Goal: Task Accomplishment & Management: Use online tool/utility

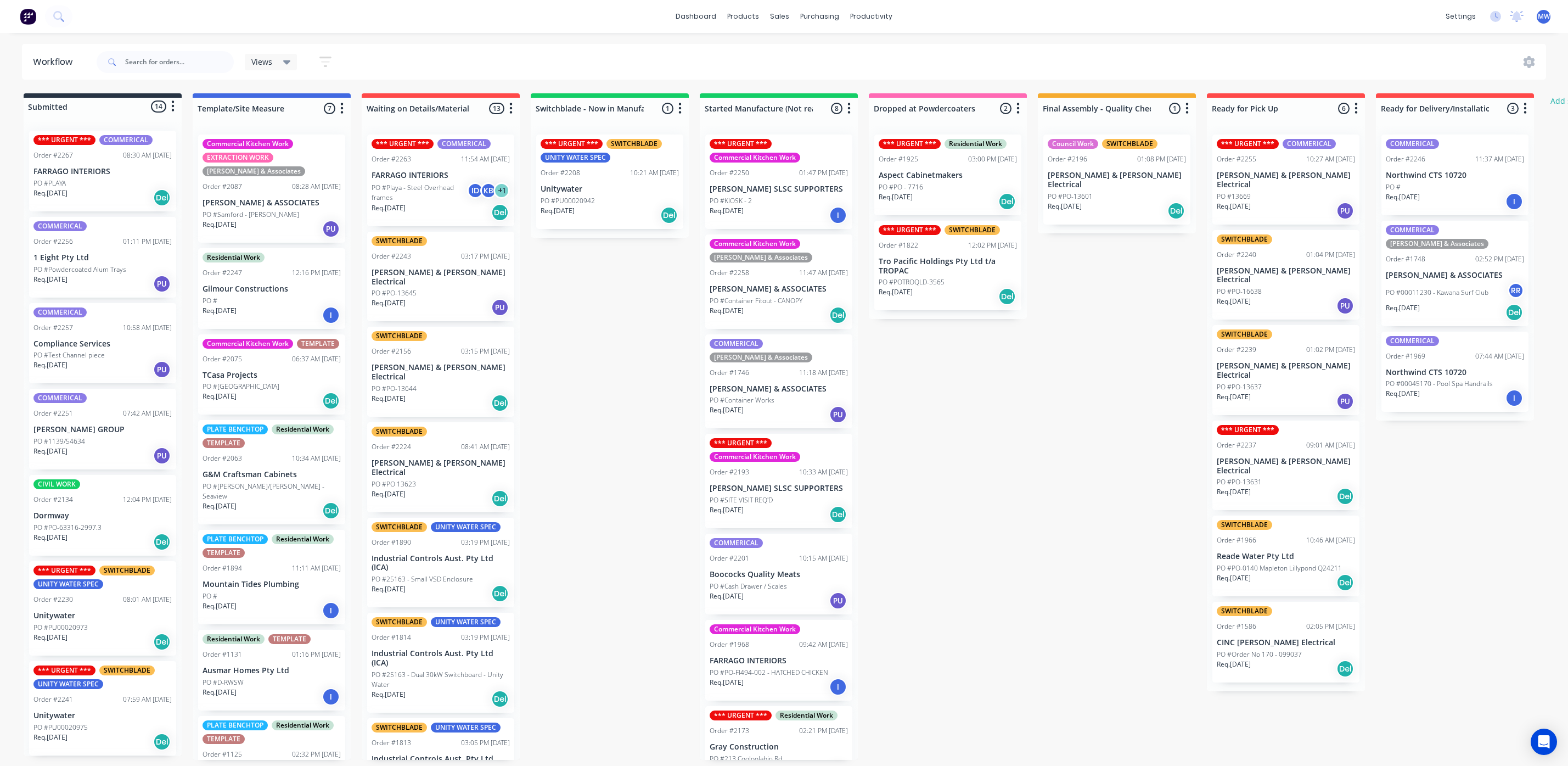
scroll to position [7, 0]
click at [149, 58] on input "text" at bounding box center [179, 62] width 109 height 22
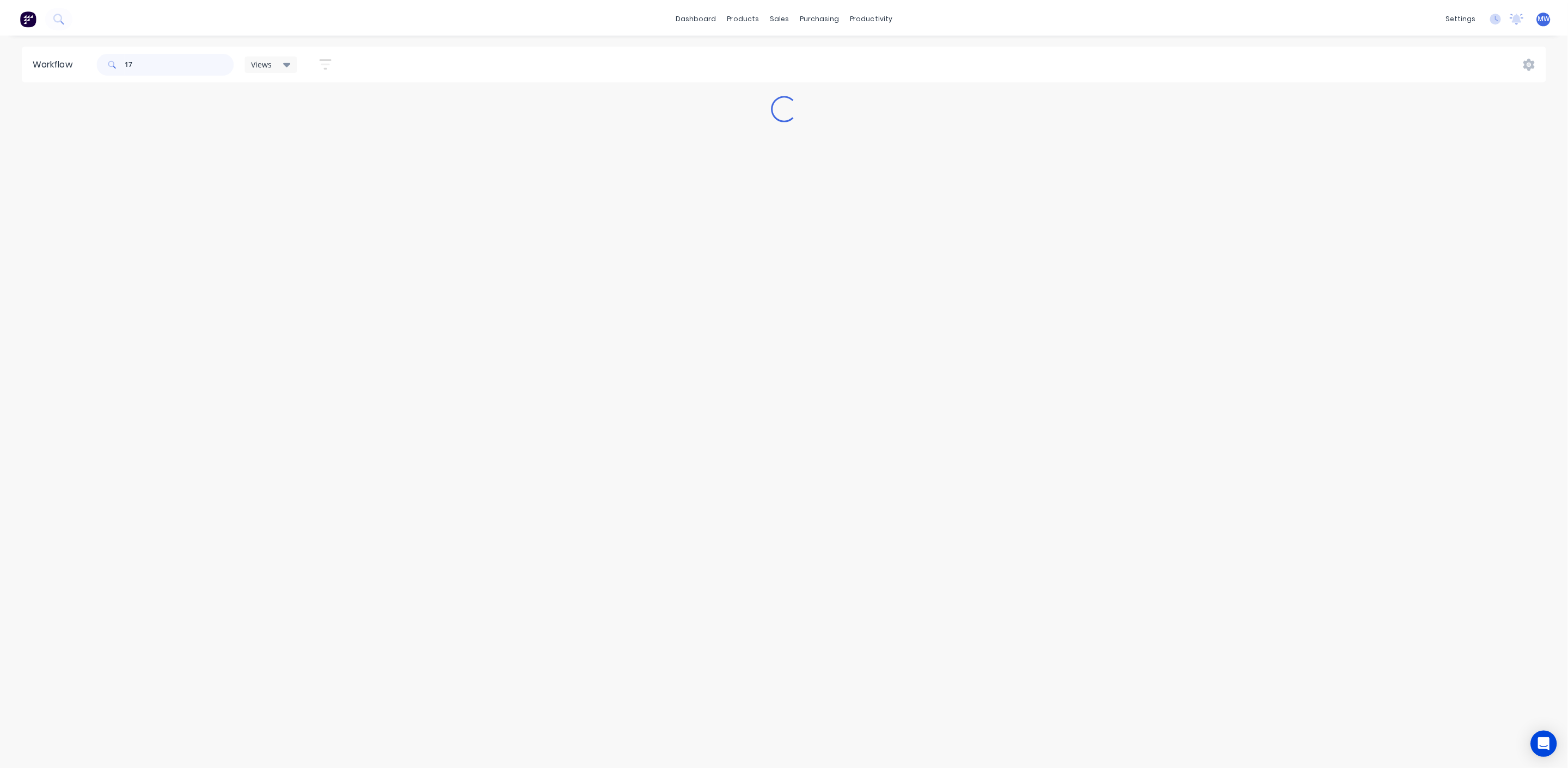
scroll to position [0, 0]
type input "1746"
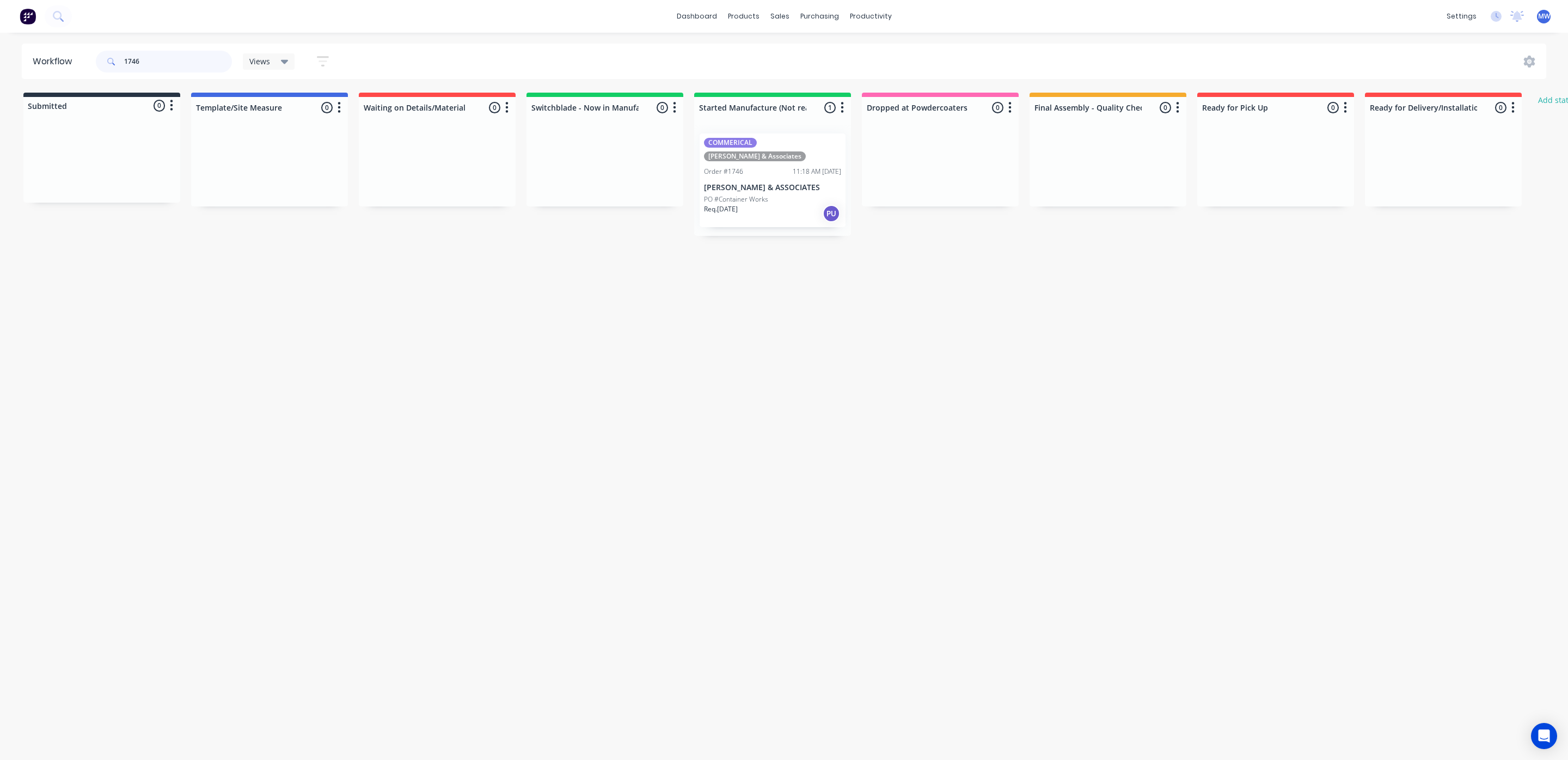
drag, startPoint x: 154, startPoint y: 65, endPoint x: 85, endPoint y: 77, distance: 70.0
click at [85, 77] on header "Workflow 1746 Views Save new view None (Default) edit SCSM - MAIN edit SUNCOAST…" at bounding box center [784, 62] width 1525 height 35
drag, startPoint x: 160, startPoint y: 56, endPoint x: 37, endPoint y: 56, distance: 123.0
click at [37, 56] on header "Workflow 2258 Views Save new view None (Default) edit SCSM - MAIN edit SUNCOAST…" at bounding box center [784, 62] width 1525 height 35
type input "1746"
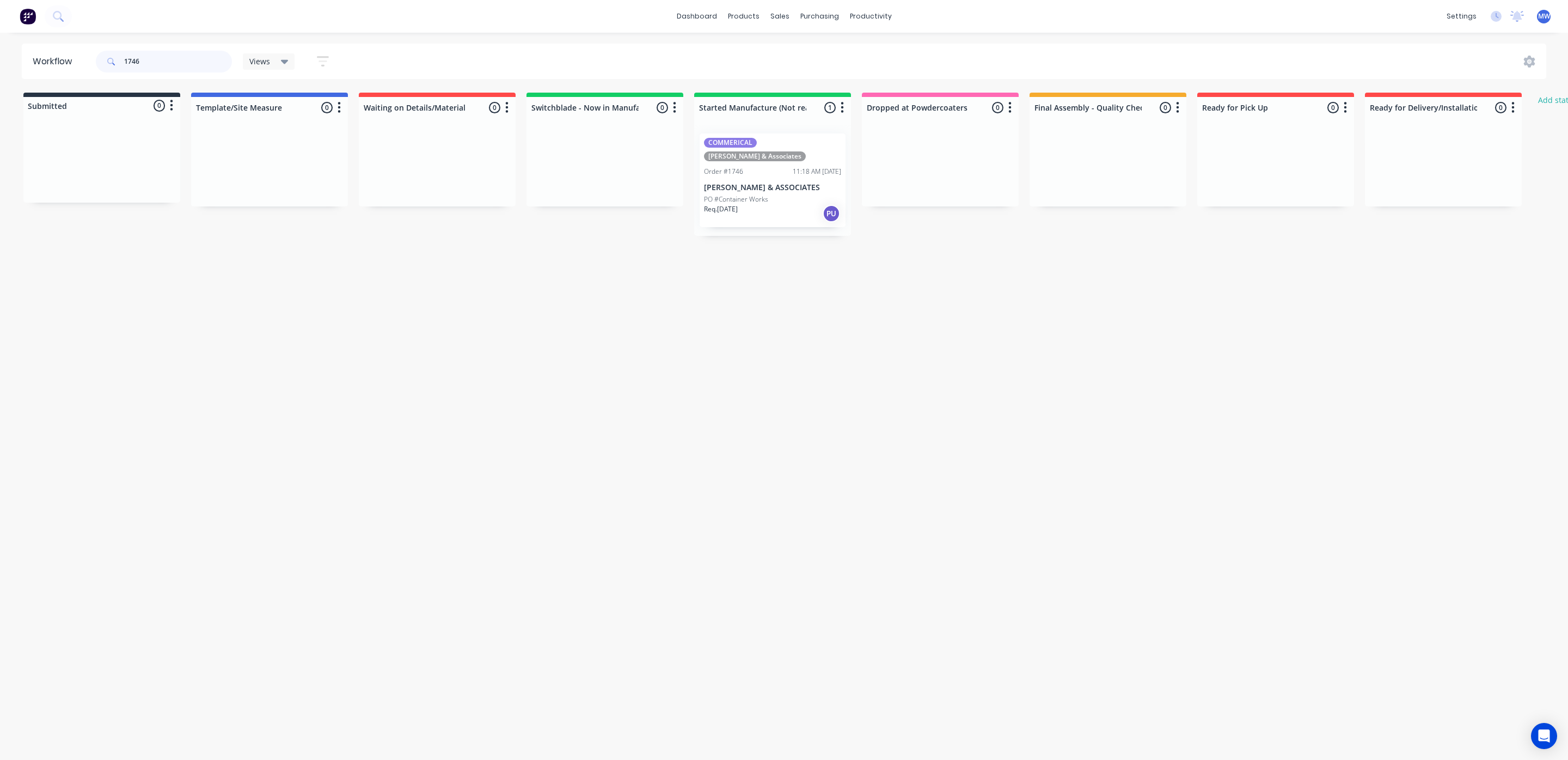
drag, startPoint x: 153, startPoint y: 64, endPoint x: 72, endPoint y: 56, distance: 81.4
click at [69, 64] on header "Workflow 1746 Views Save new view None (Default) edit SCSM - MAIN edit SUNCOAST…" at bounding box center [784, 62] width 1525 height 35
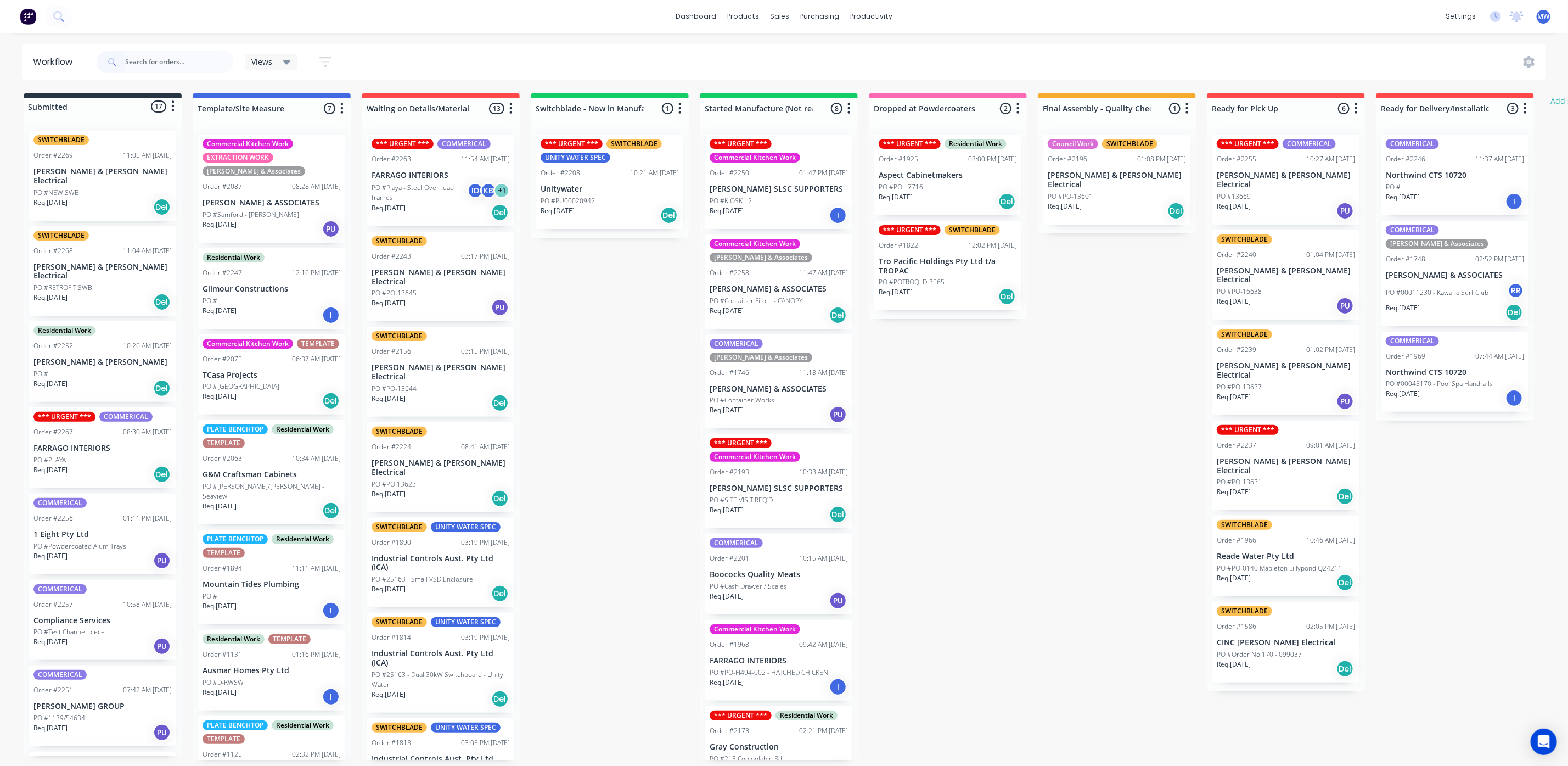
click at [630, 195] on div "*** URGENT *** SWITCHBLADE UNITY WATER SPEC Order #2208 10:21 AM [DATE] Unitywa…" at bounding box center [610, 182] width 147 height 95
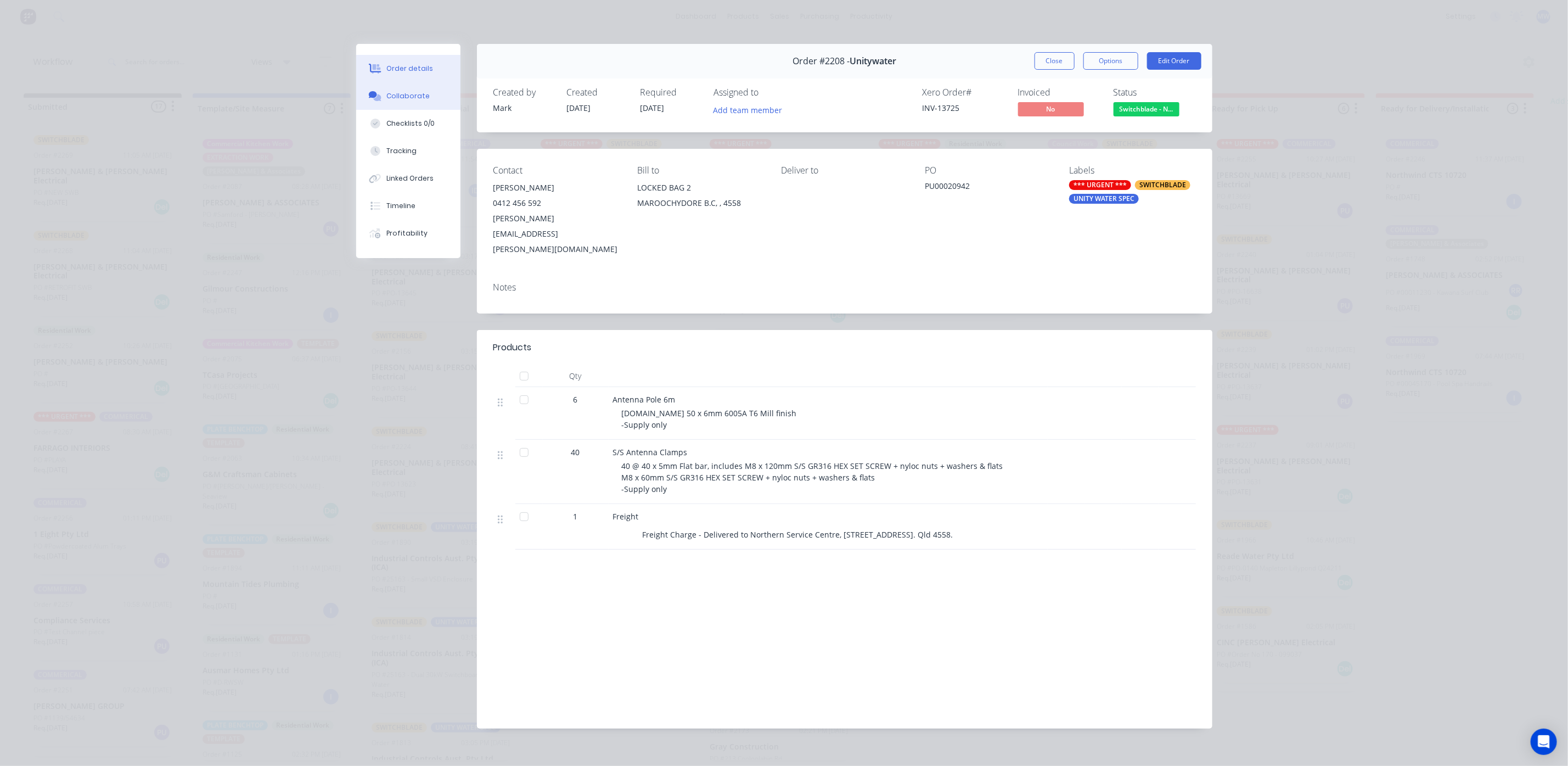
click at [419, 101] on button "Collaborate" at bounding box center [408, 96] width 104 height 28
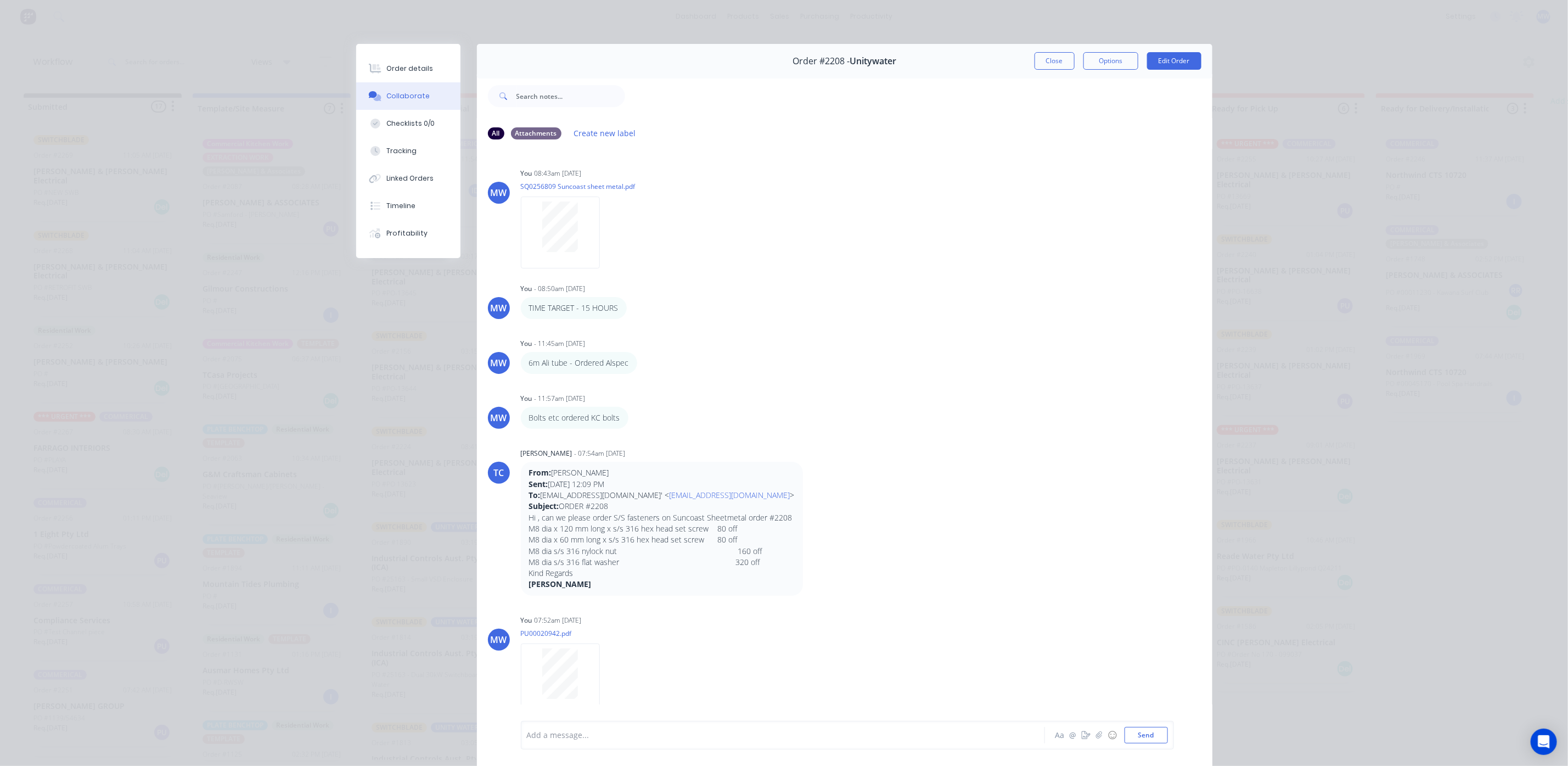
click at [1031, 75] on div at bounding box center [919, 96] width 587 height 44
click at [1036, 58] on button "Close" at bounding box center [1054, 61] width 40 height 18
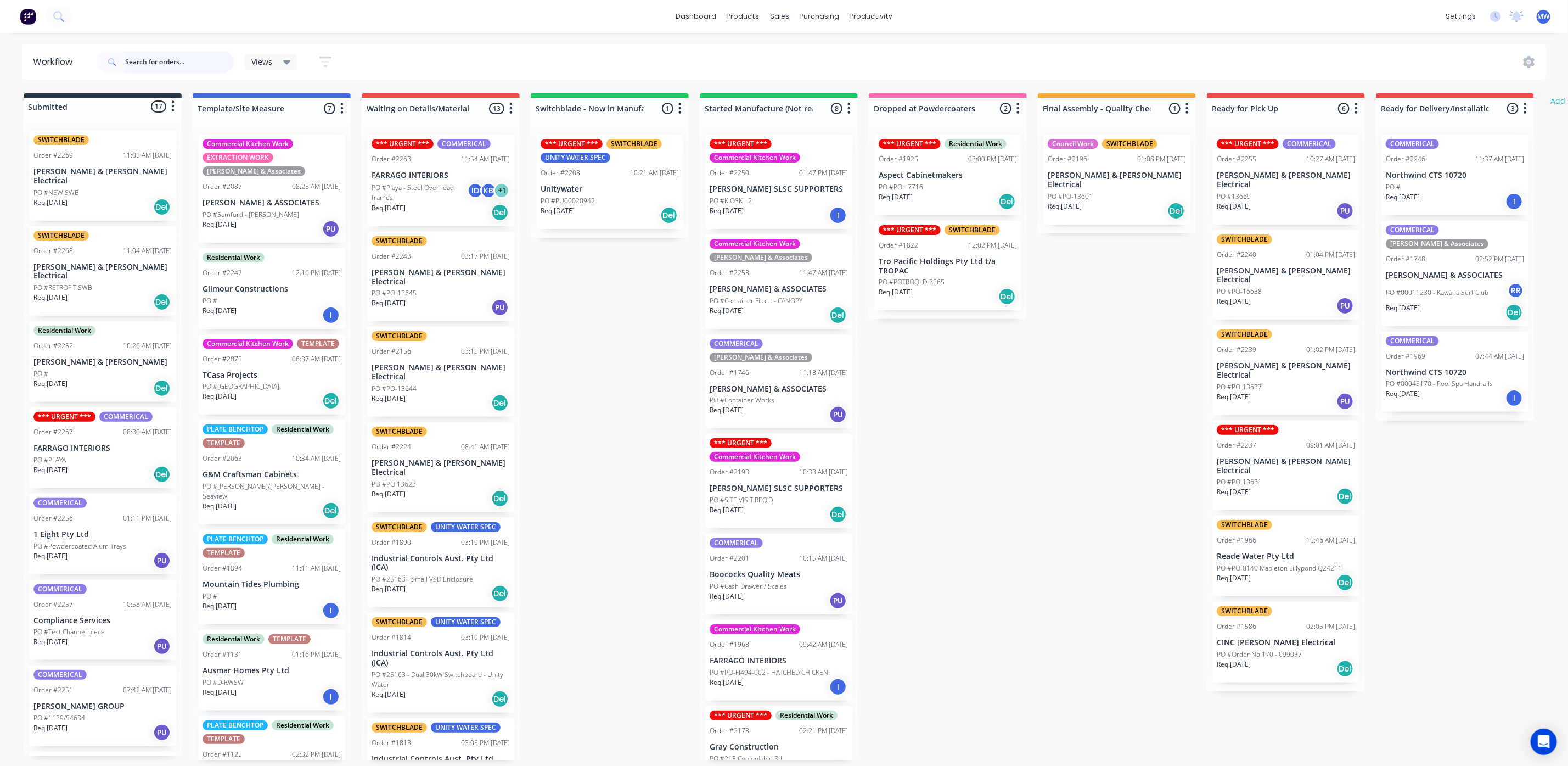
click at [180, 66] on input "text" at bounding box center [179, 62] width 109 height 22
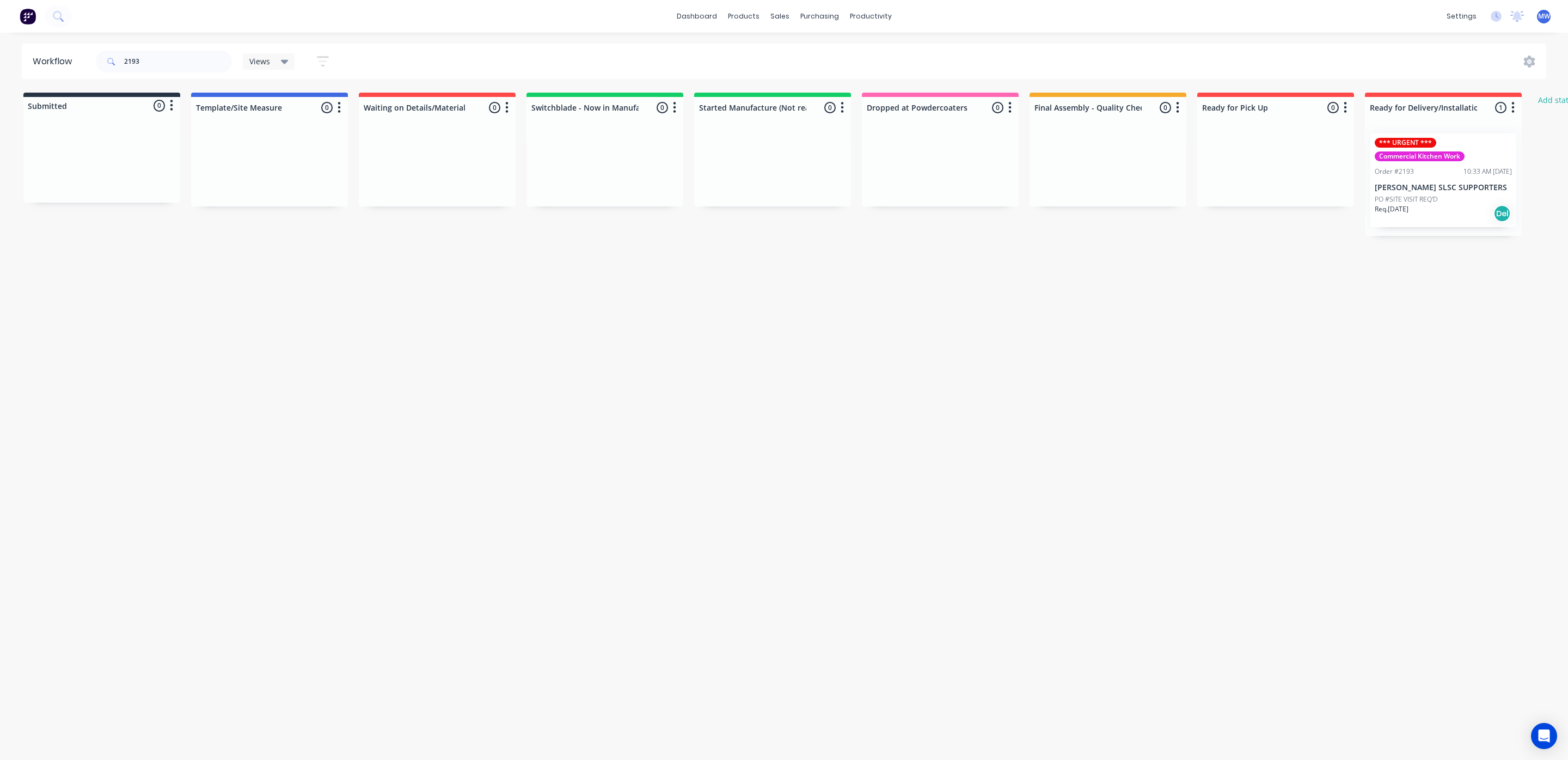
click at [1424, 199] on p "PO #SITE VISIT REQ'D" at bounding box center [1405, 199] width 63 height 10
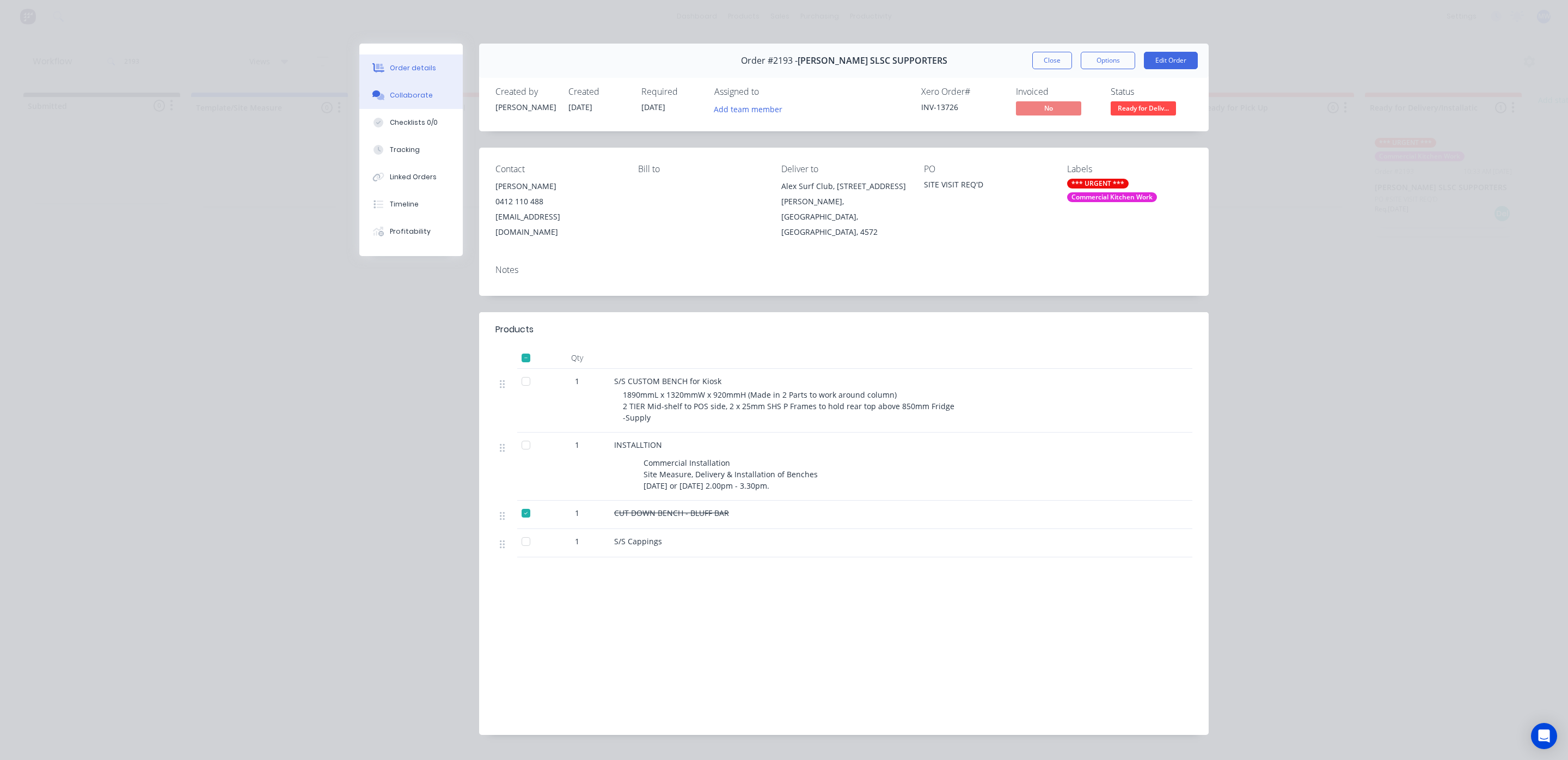
click at [417, 98] on div "Collaborate" at bounding box center [411, 95] width 43 height 10
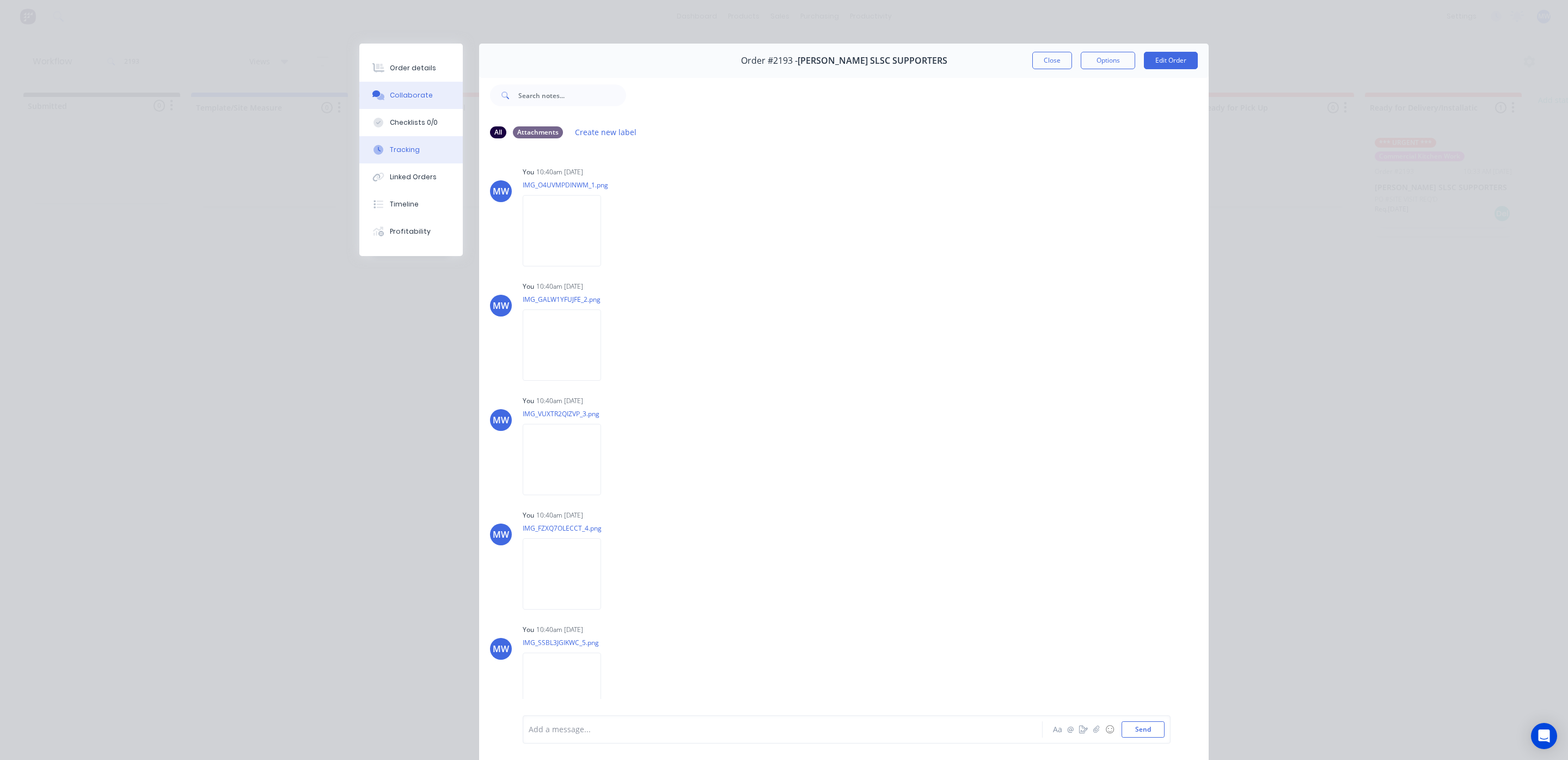
click at [405, 157] on button "Tracking" at bounding box center [411, 150] width 103 height 27
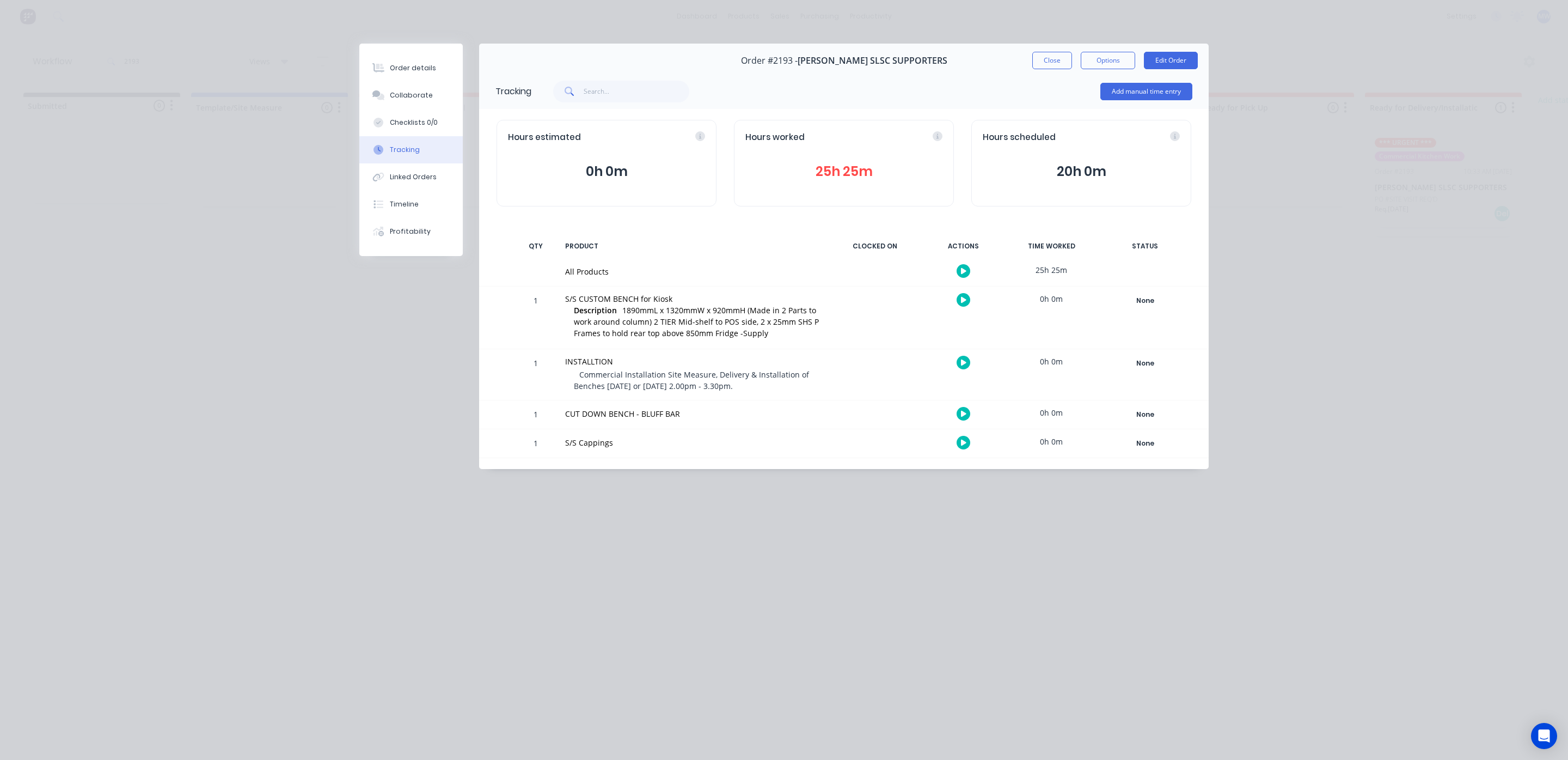
click at [813, 166] on button "25h 25m" at bounding box center [844, 172] width 197 height 21
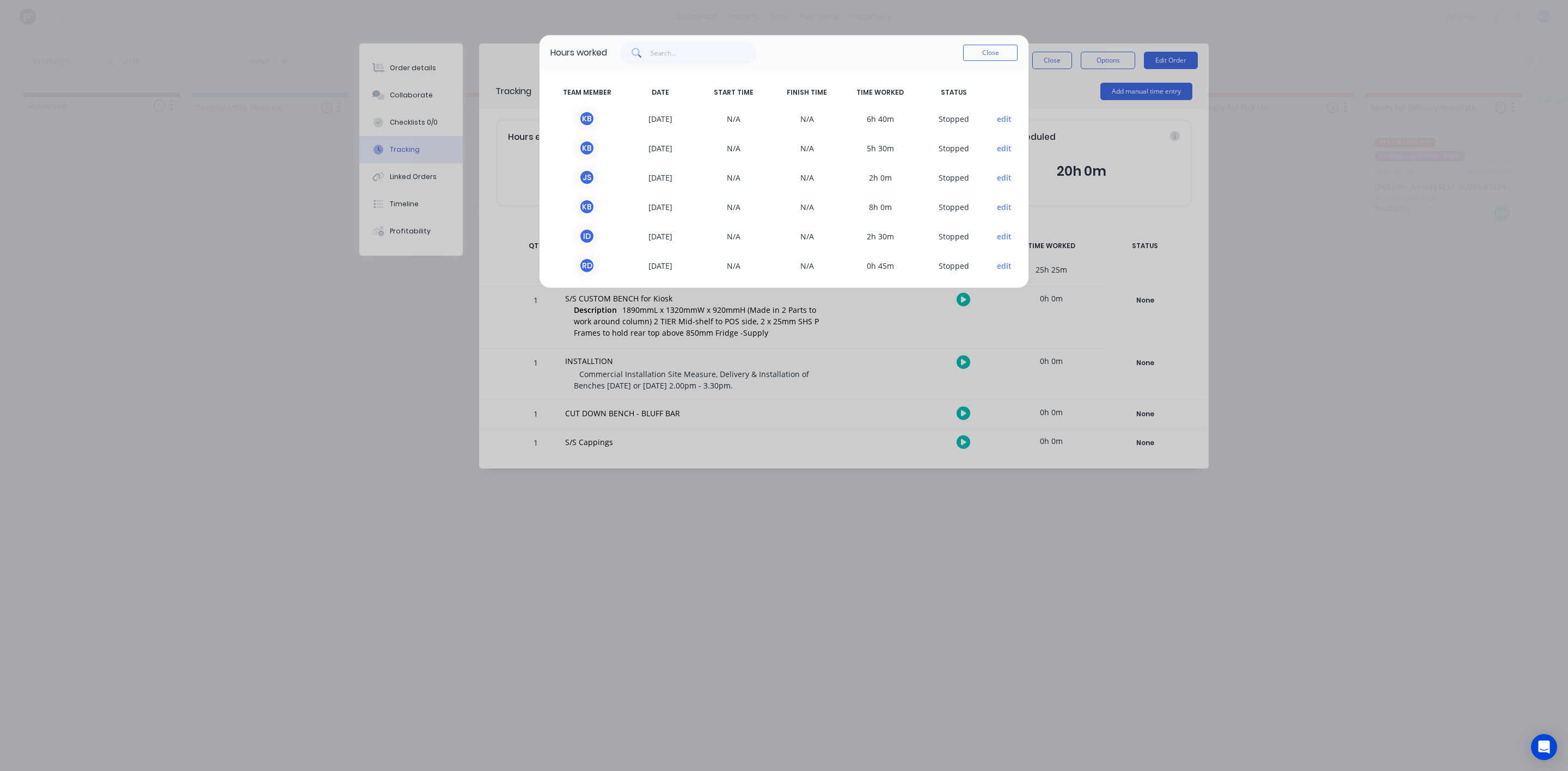
scroll to position [3, 0]
click at [982, 57] on button "Close" at bounding box center [990, 52] width 54 height 16
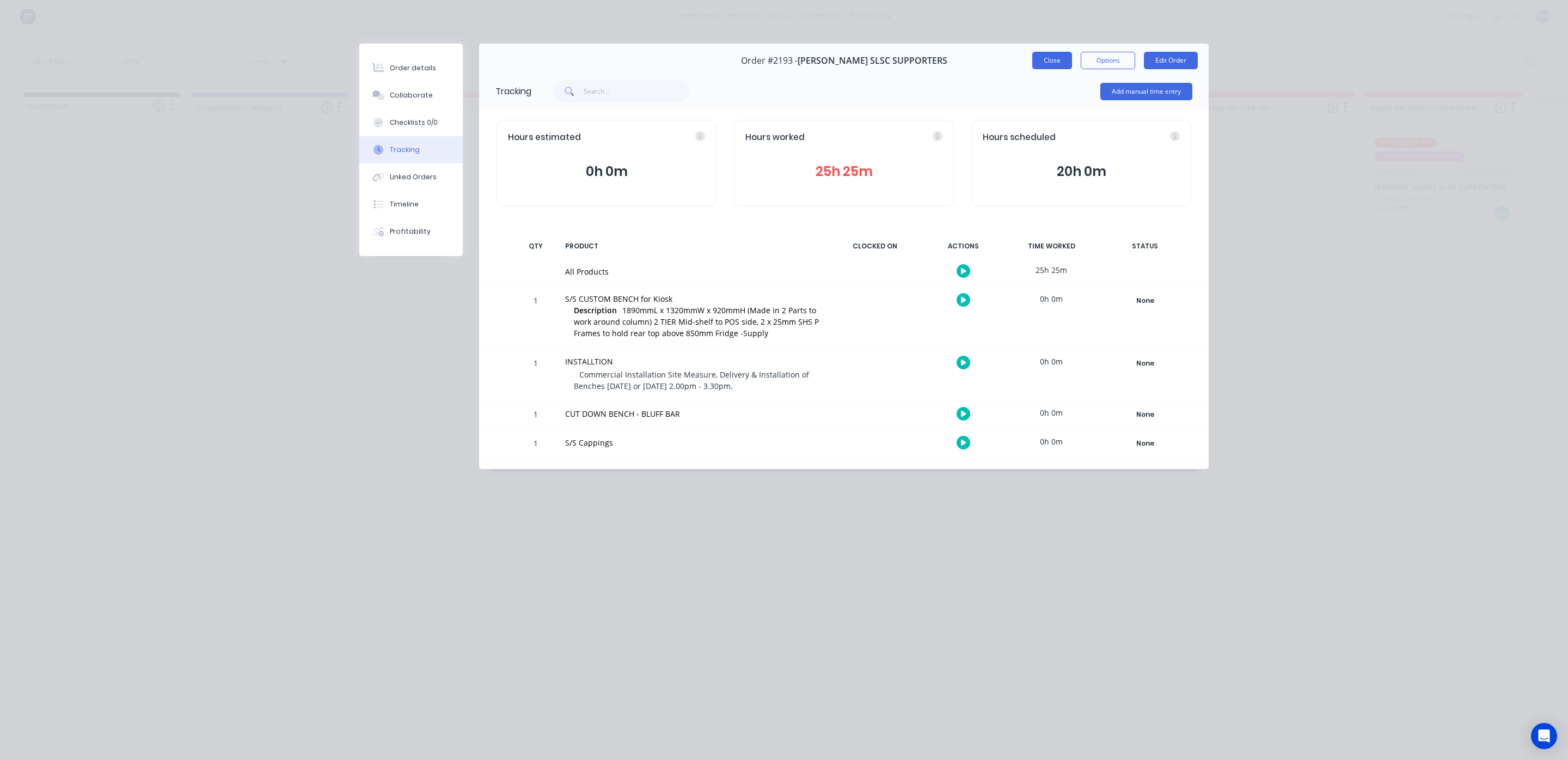
click at [1041, 55] on button "Close" at bounding box center [1052, 60] width 40 height 18
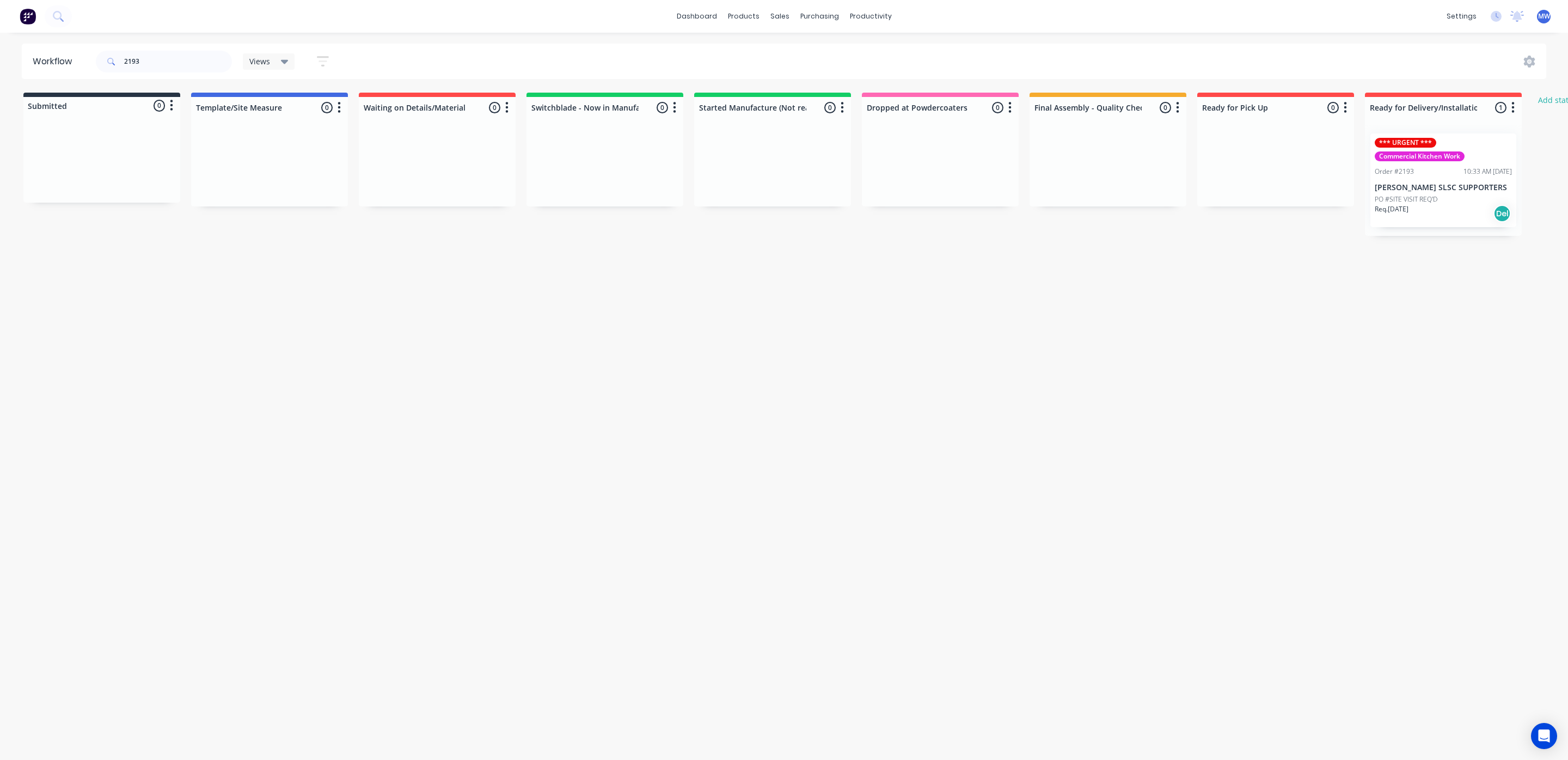
click at [1425, 195] on p "PO #SITE VISIT REQ'D" at bounding box center [1405, 199] width 63 height 10
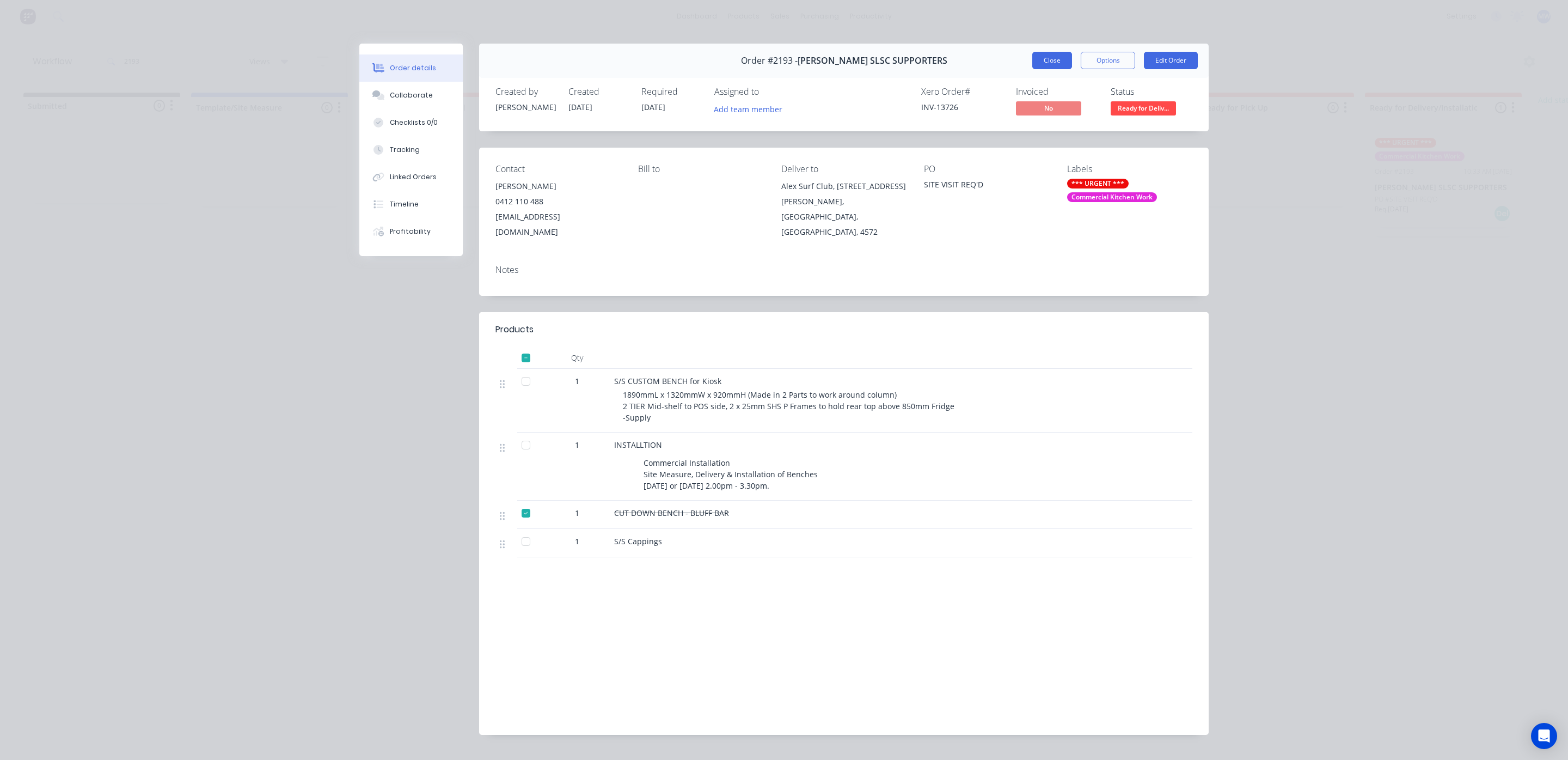
click at [1044, 62] on button "Close" at bounding box center [1052, 60] width 40 height 18
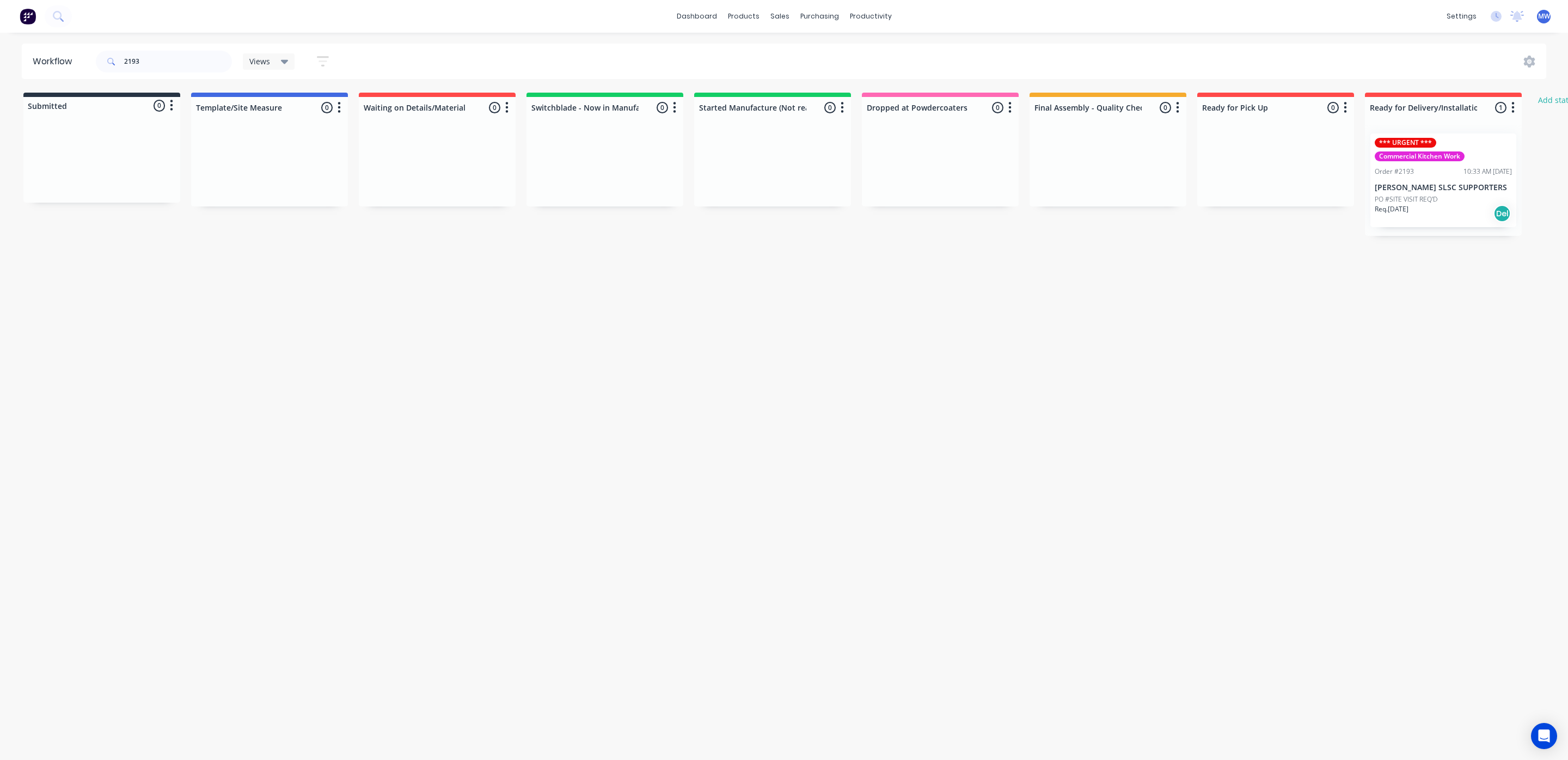
drag, startPoint x: 688, startPoint y: 321, endPoint x: 541, endPoint y: 259, distance: 159.5
click at [688, 321] on div "Workflow 2193 Views Save new view None (Default) edit SCSM - MAIN edit SUNCOAST…" at bounding box center [784, 391] width 1568 height 694
click at [1426, 196] on p "PO #SITE VISIT REQ'D" at bounding box center [1405, 199] width 63 height 10
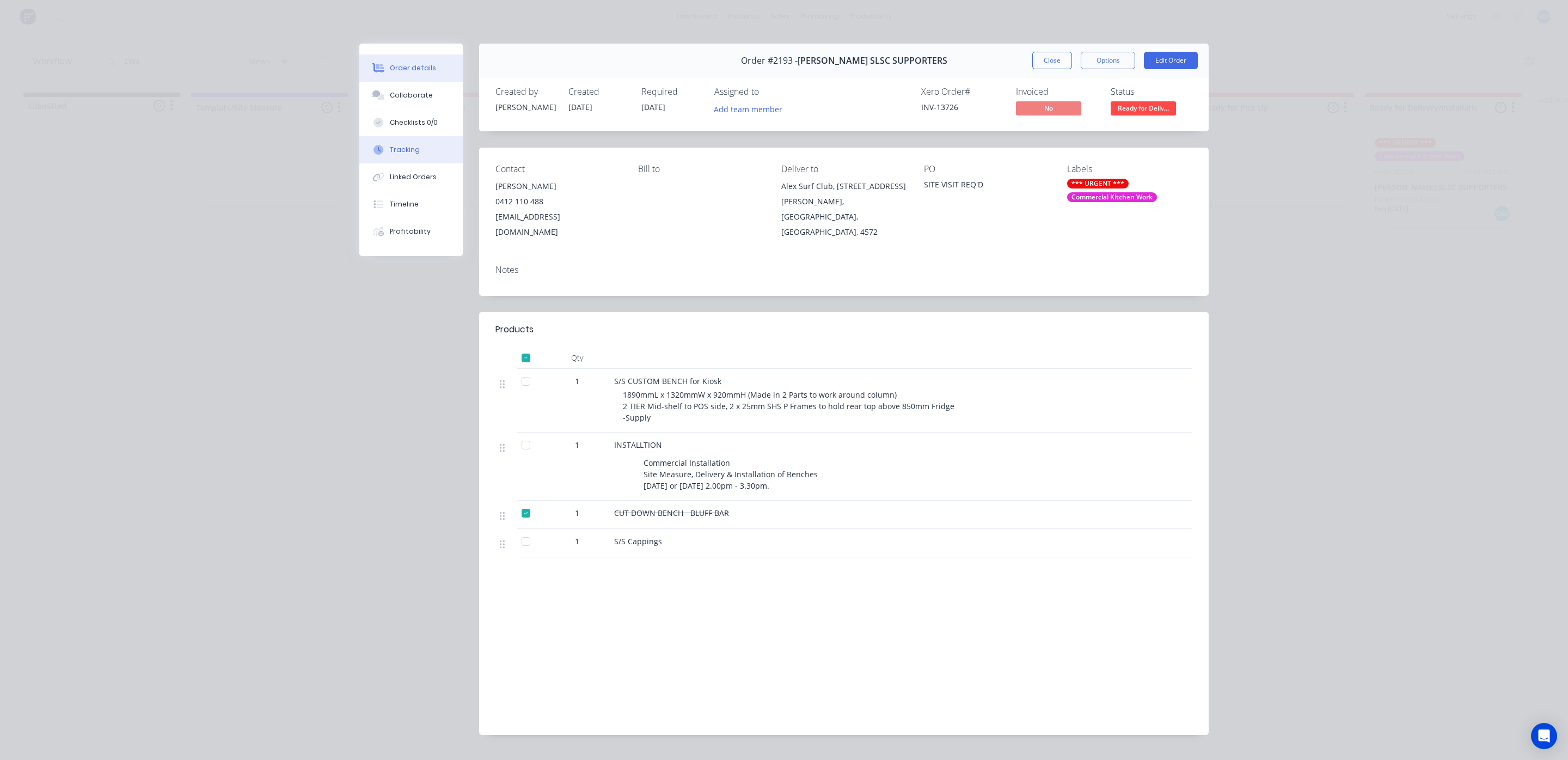
click at [397, 146] on div "Tracking" at bounding box center [404, 150] width 30 height 10
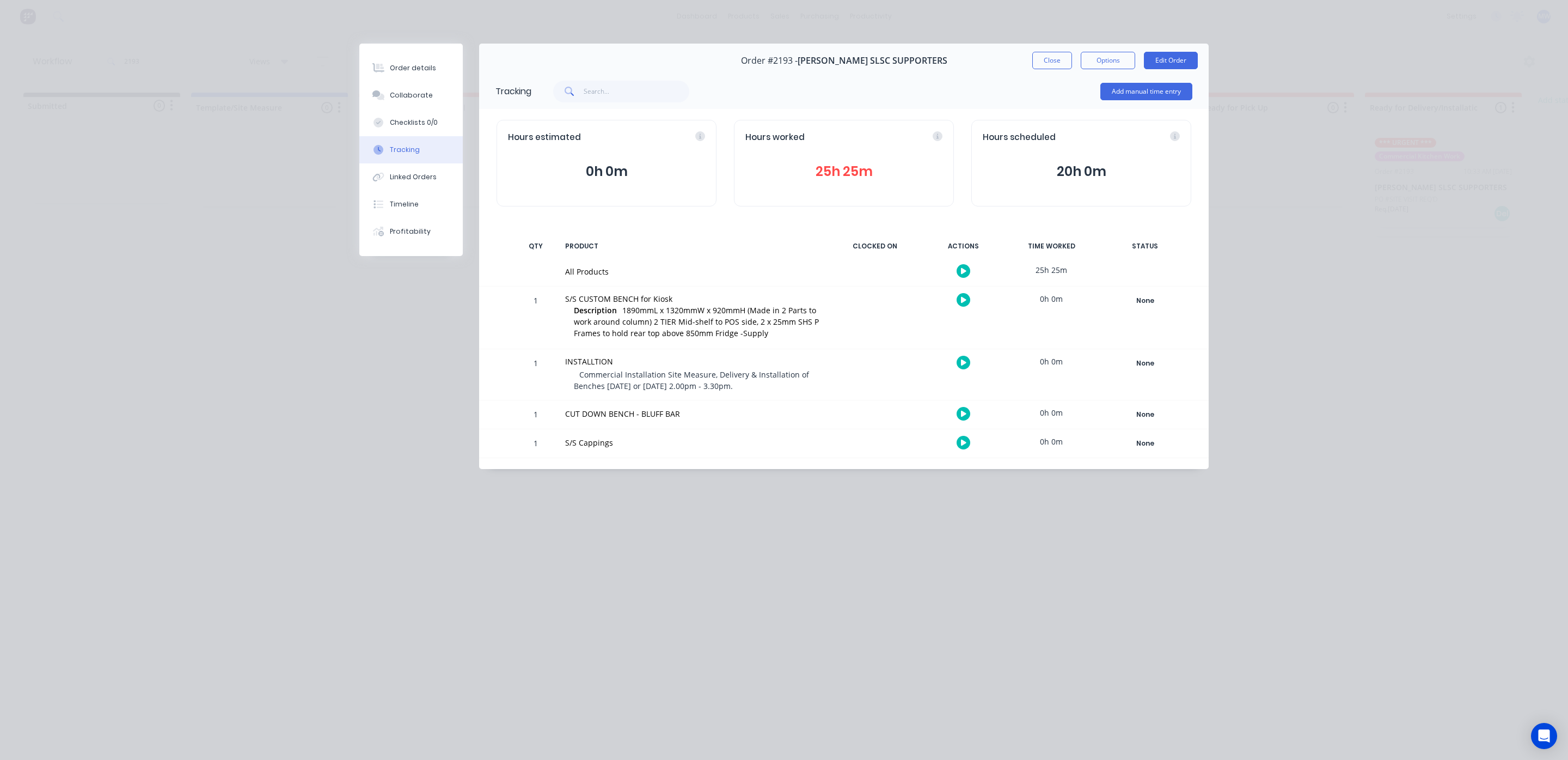
click at [818, 167] on button "25h 25m" at bounding box center [844, 172] width 197 height 21
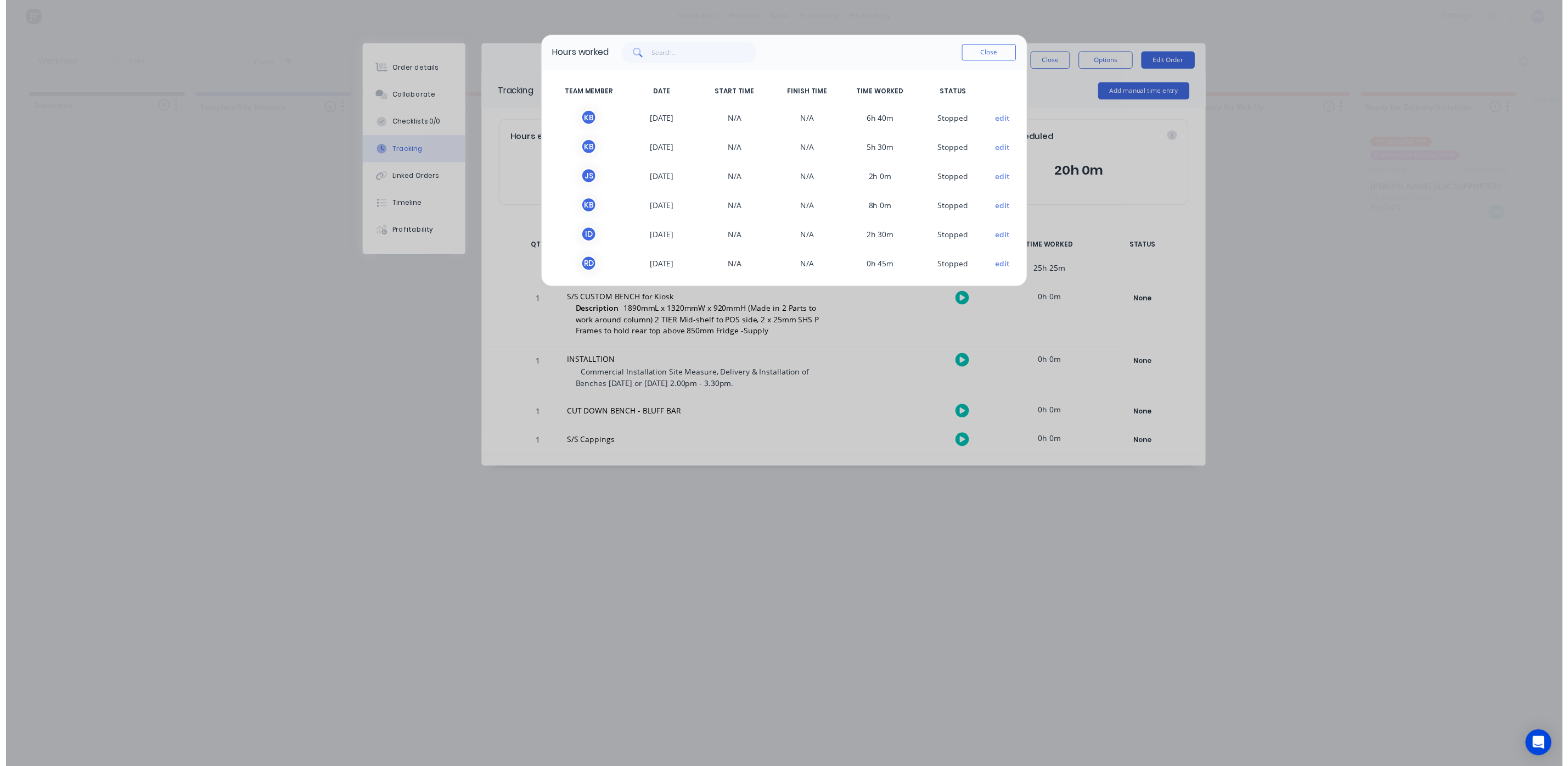
scroll to position [0, 0]
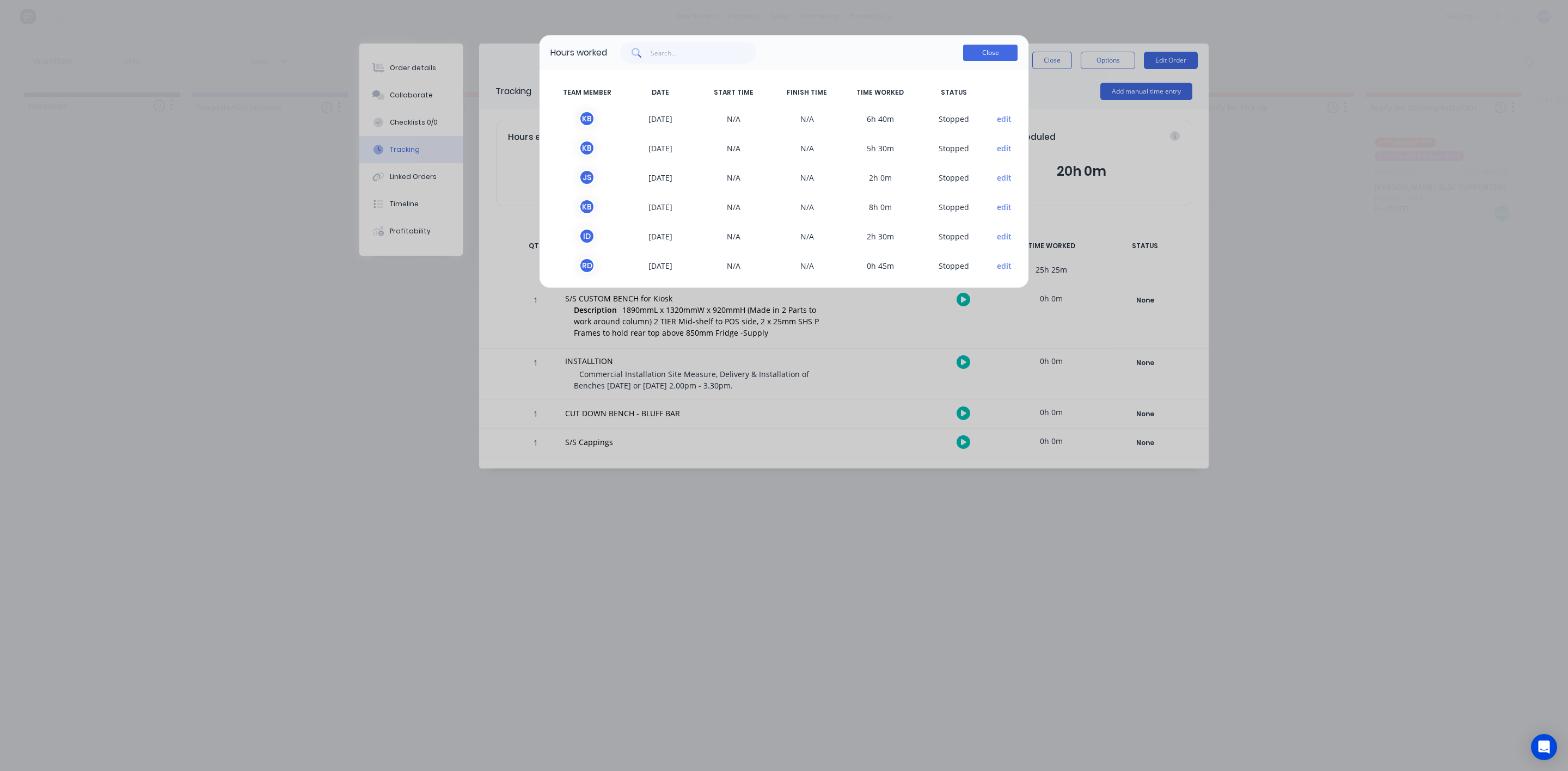
click at [977, 51] on button "Close" at bounding box center [990, 52] width 54 height 16
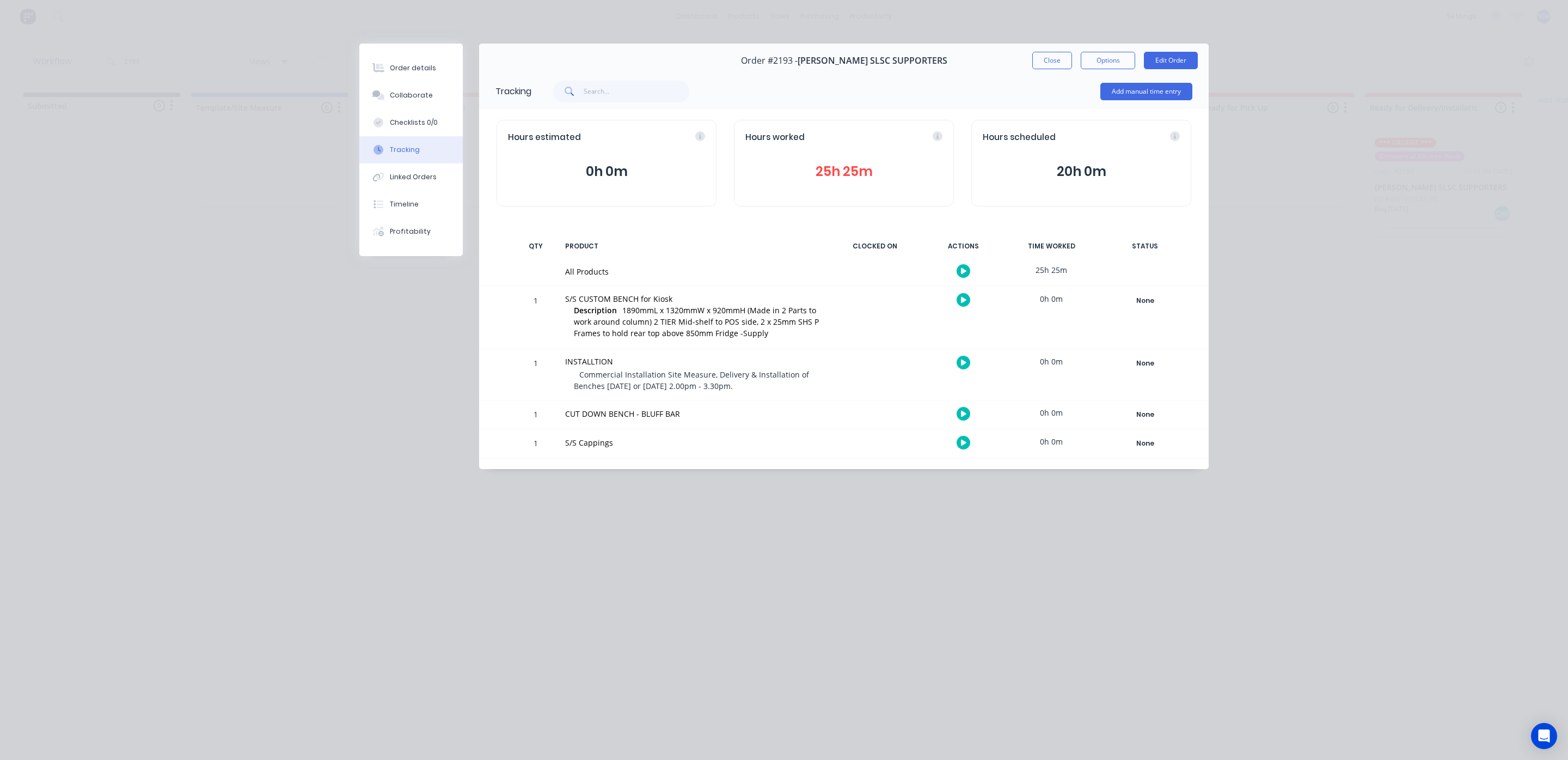
click at [1049, 60] on button "Close" at bounding box center [1052, 60] width 40 height 18
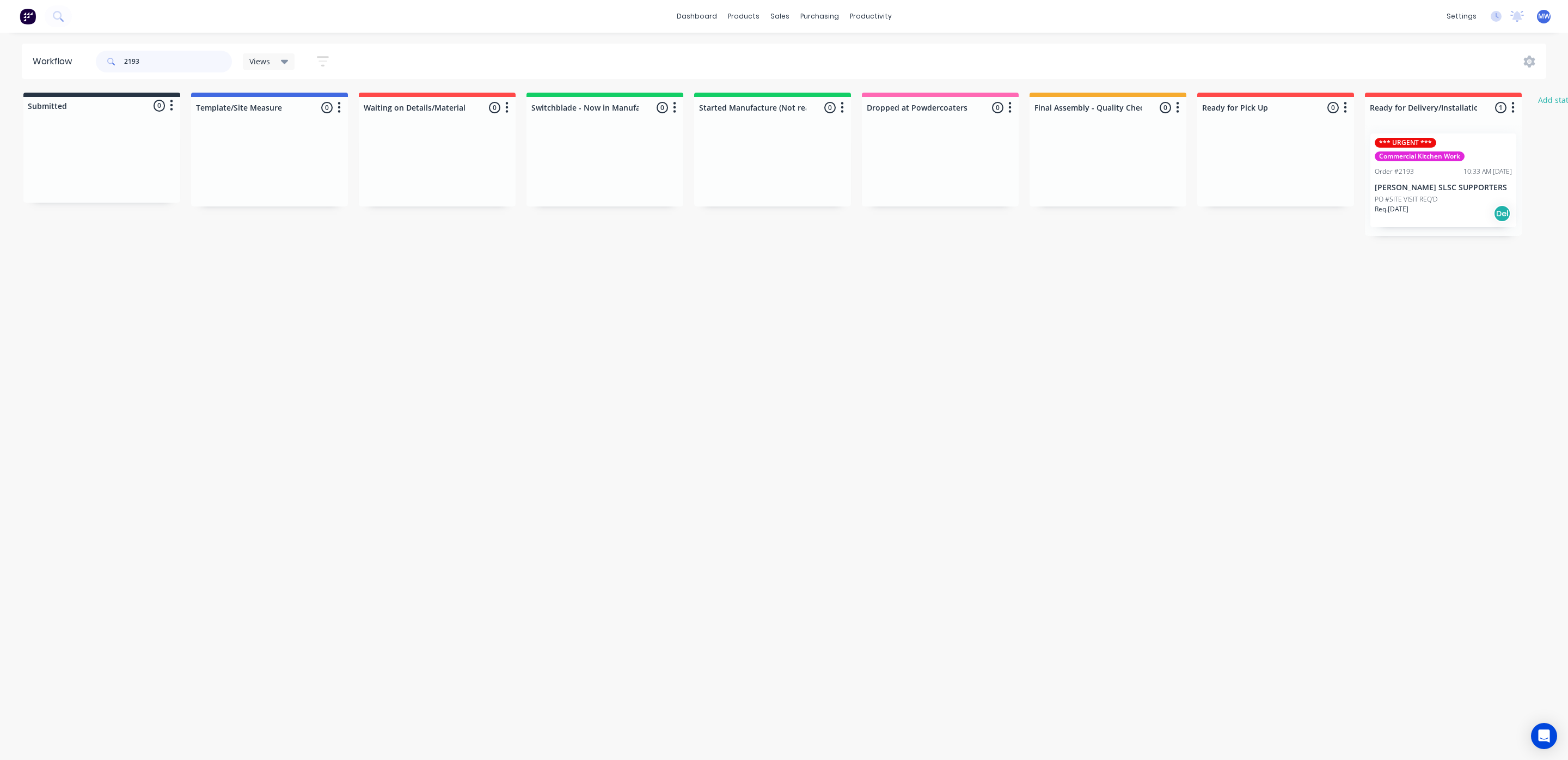
drag, startPoint x: 178, startPoint y: 54, endPoint x: 0, endPoint y: 57, distance: 178.0
click at [0, 57] on div "Workflow 2193 Views Save new view None (Default) edit SCSM - MAIN edit SUNCOAST…" at bounding box center [784, 62] width 1568 height 35
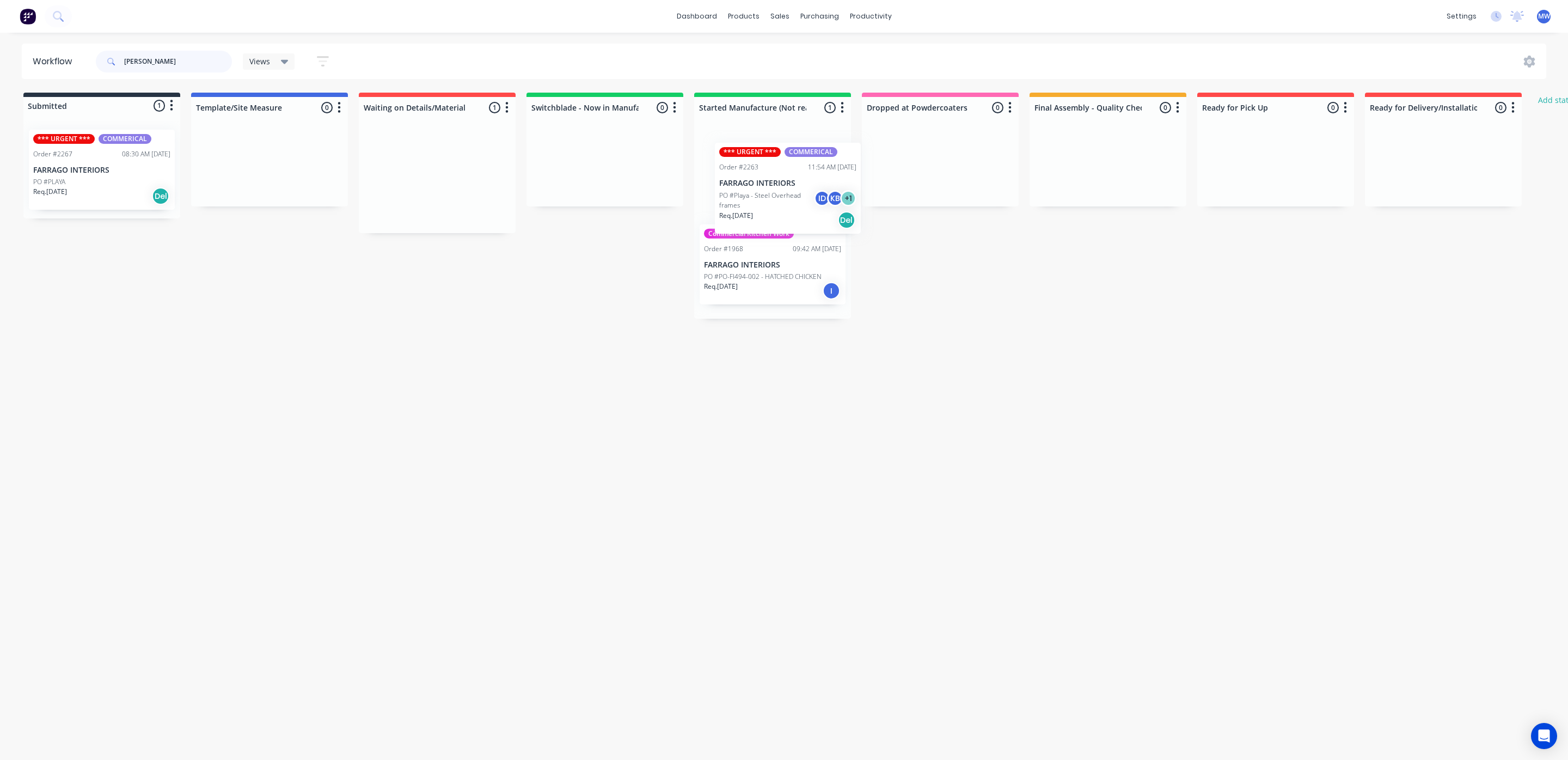
drag, startPoint x: 421, startPoint y: 183, endPoint x: 777, endPoint y: 187, distance: 356.0
click at [777, 187] on div "Submitted 1 Status colour #273444 hex #273444 Save Cancel Summaries Total order…" at bounding box center [900, 205] width 1816 height 226
type input "[PERSON_NAME]"
drag, startPoint x: 172, startPoint y: 58, endPoint x: 72, endPoint y: 65, distance: 100.2
click at [74, 65] on header "Workflow [PERSON_NAME] Views Save new view None (Default) edit SCSM - MAIN edit…" at bounding box center [784, 62] width 1525 height 35
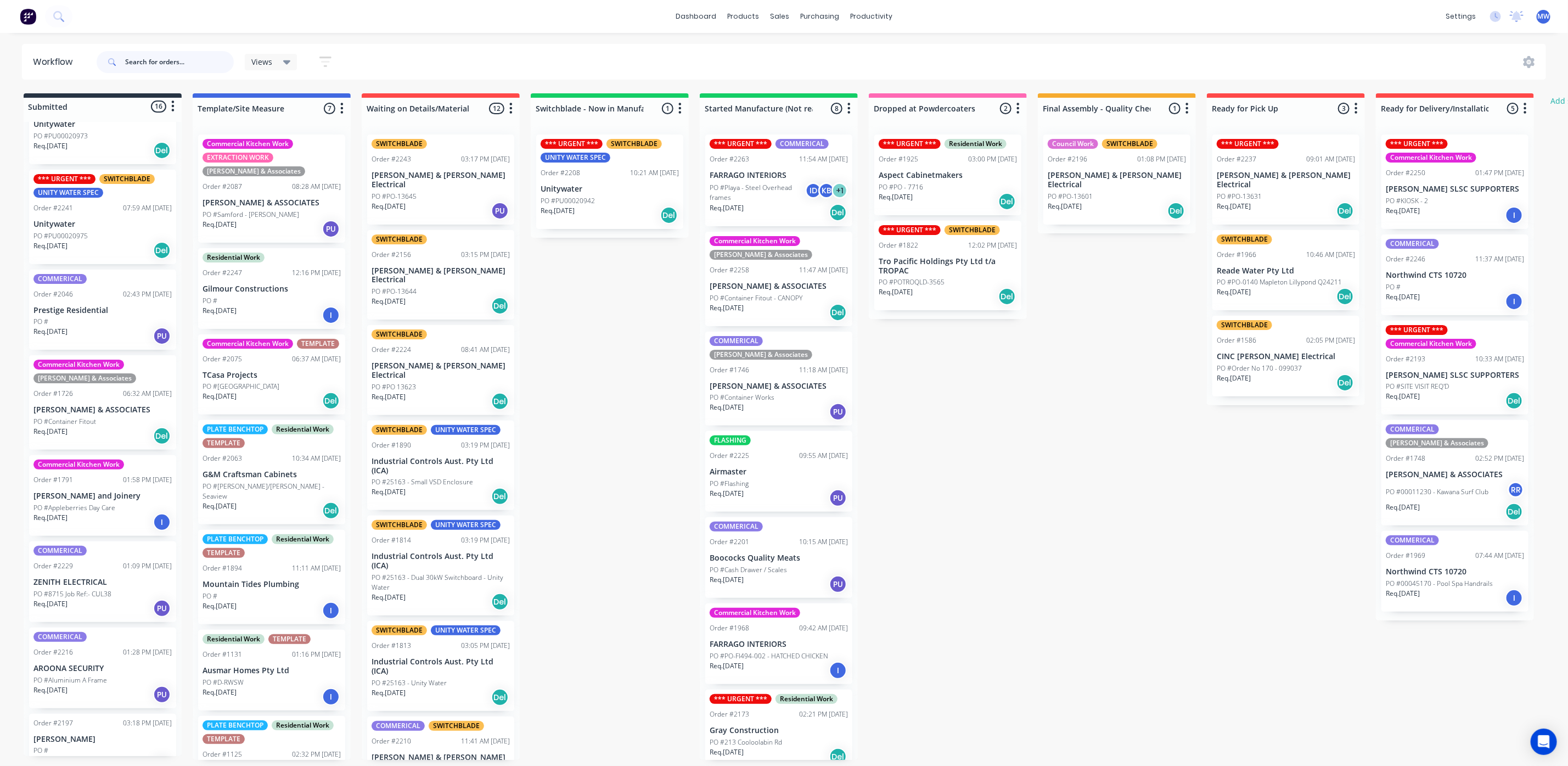
click at [174, 61] on input "text" at bounding box center [179, 62] width 109 height 22
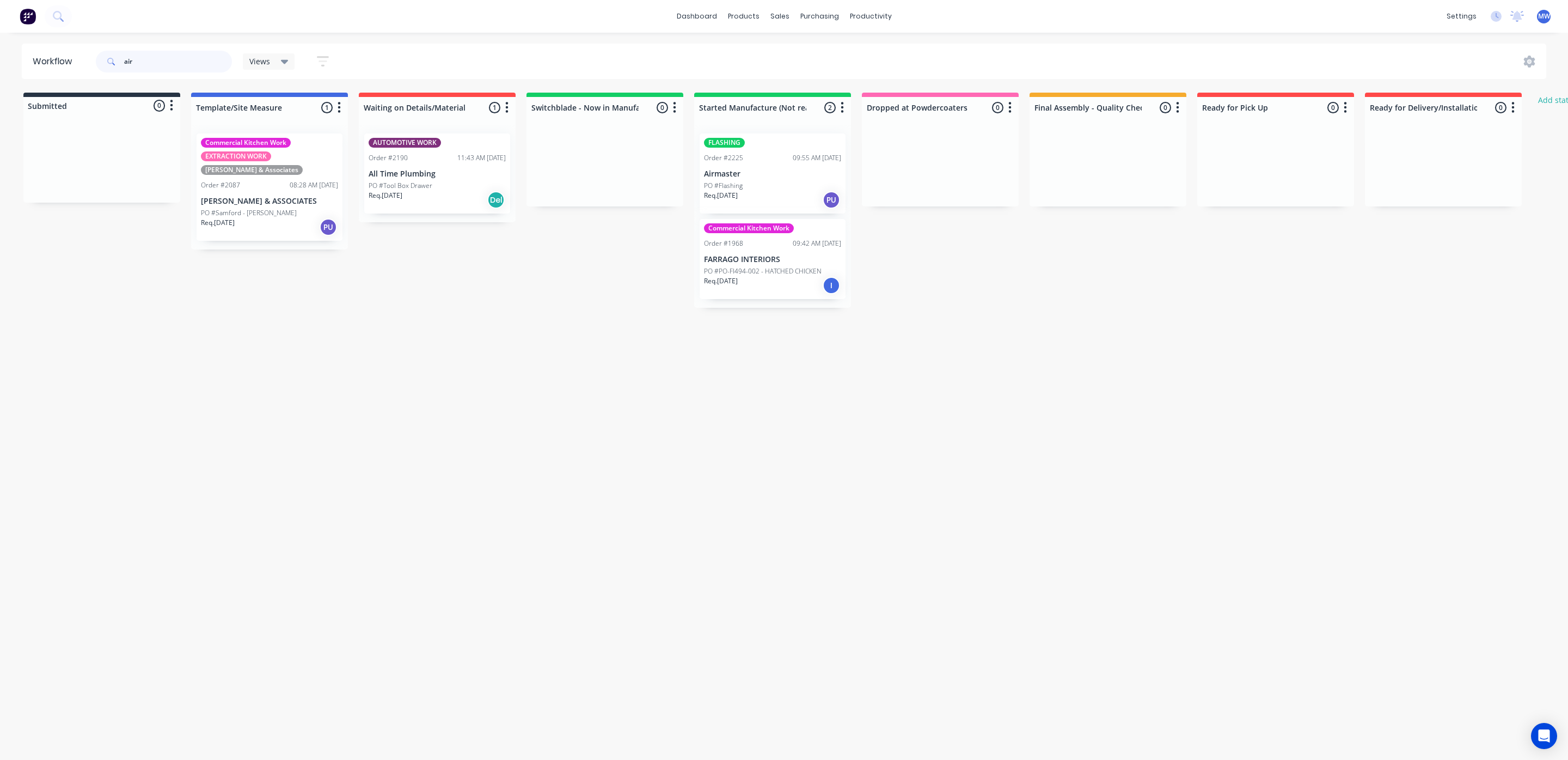
type input "air"
click at [763, 191] on div "Req. [DATE] PU" at bounding box center [772, 200] width 137 height 18
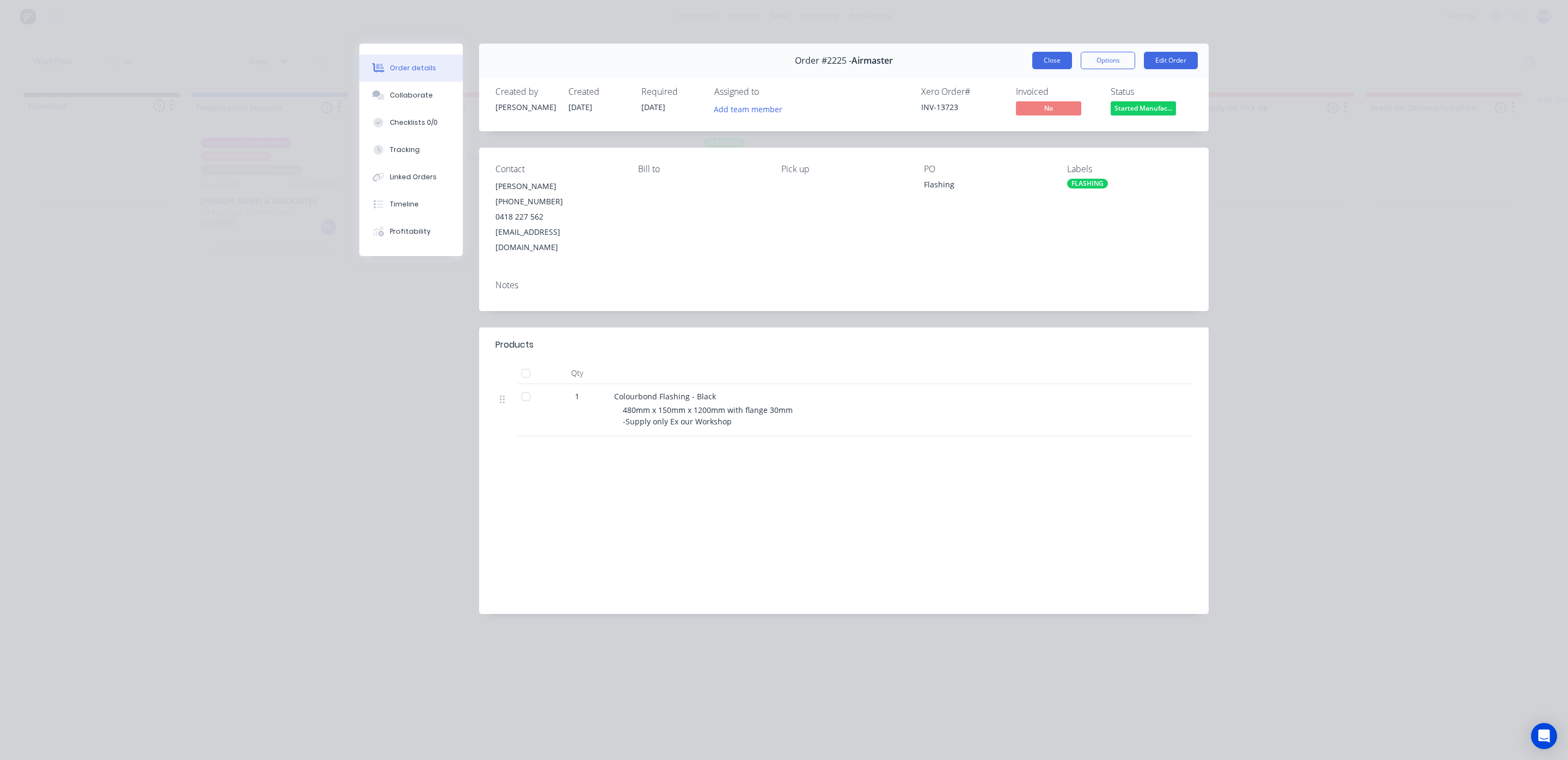
click at [1034, 55] on button "Close" at bounding box center [1052, 60] width 40 height 18
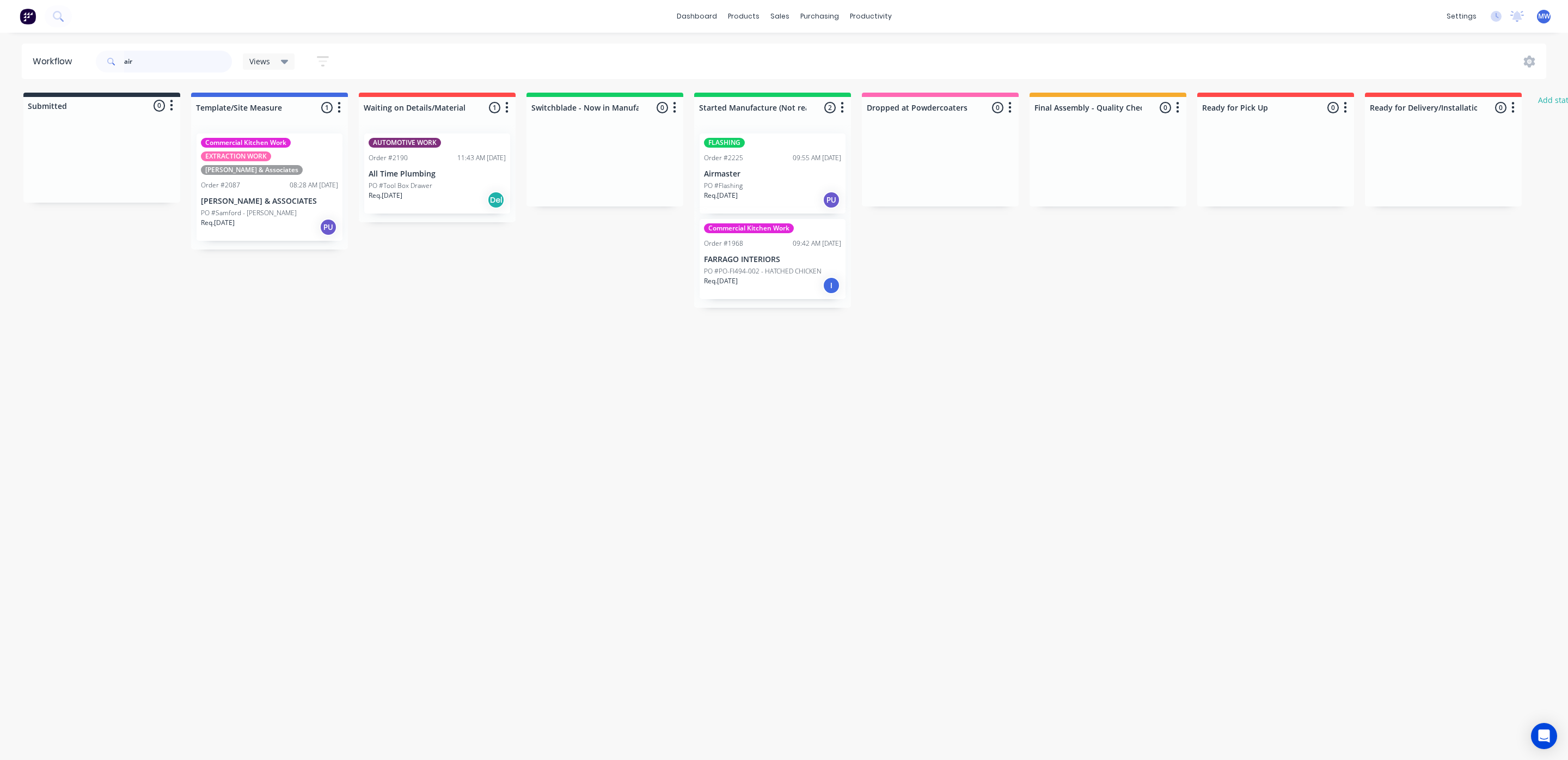
drag, startPoint x: 152, startPoint y: 63, endPoint x: 46, endPoint y: 48, distance: 107.1
click at [46, 64] on header "Workflow air Views Save new view None (Default) edit SCSM - MAIN edit SUNCOAST …" at bounding box center [784, 62] width 1525 height 35
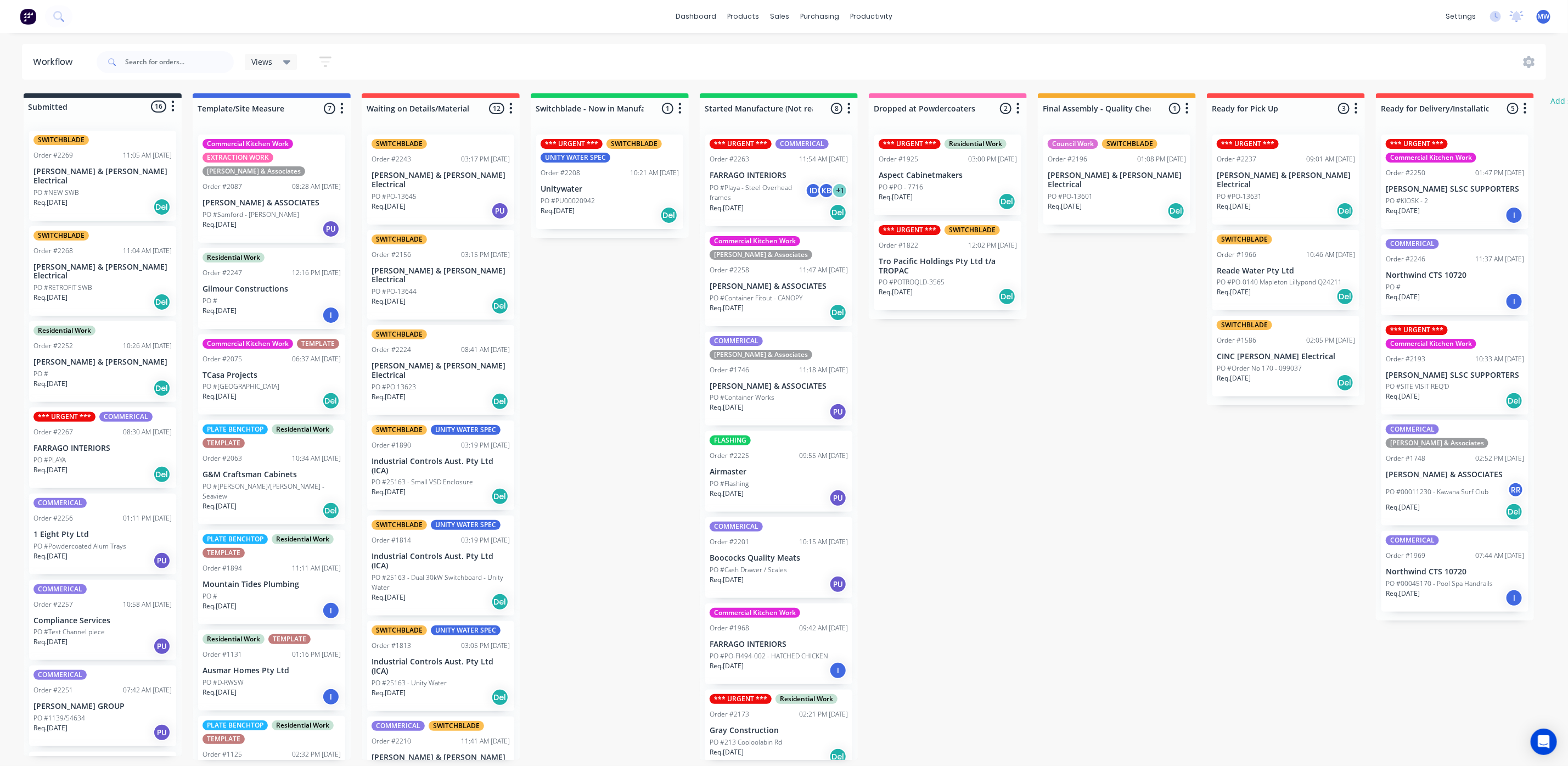
click at [619, 200] on div "PO #PU00020942" at bounding box center [609, 201] width 138 height 10
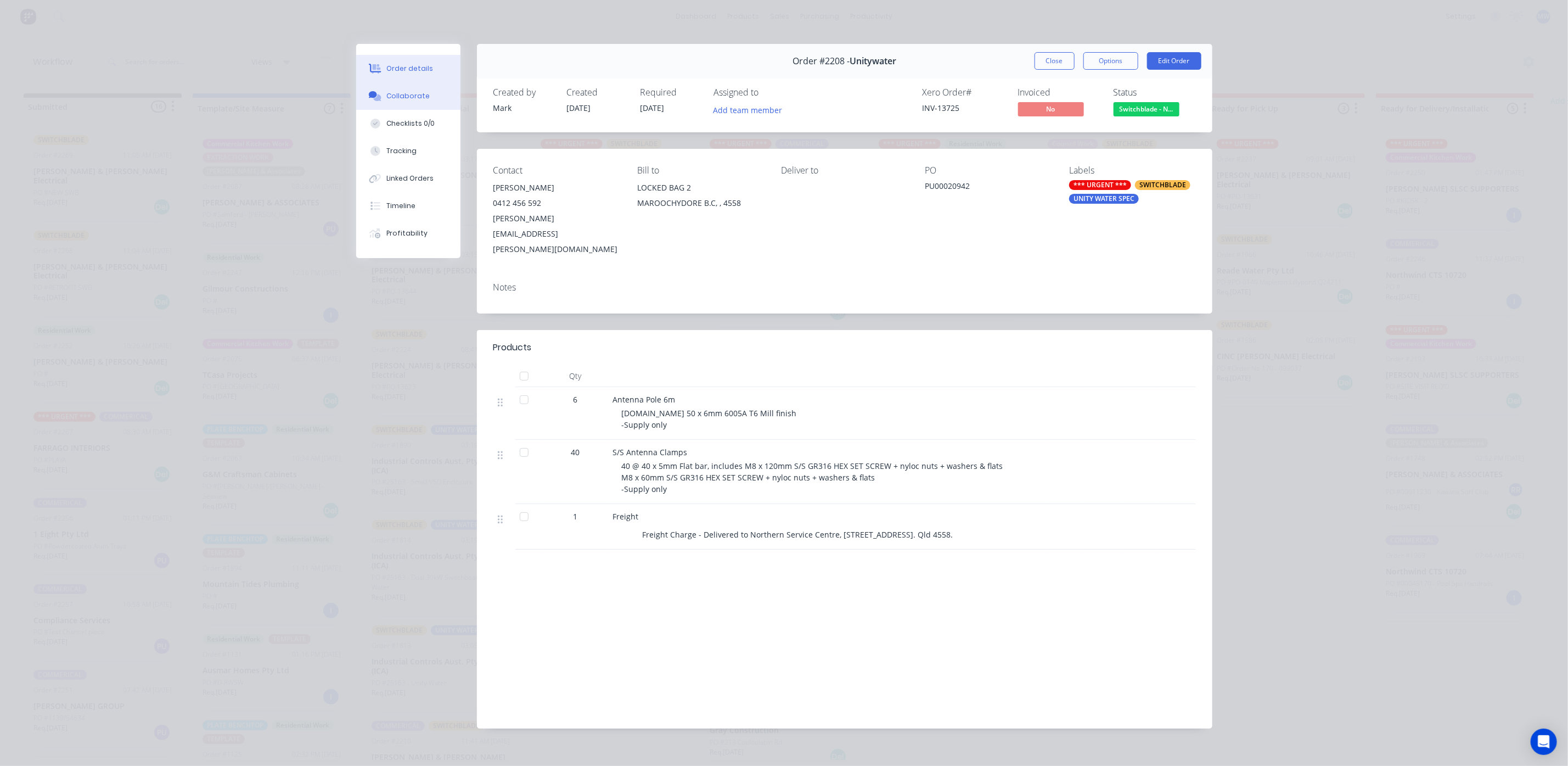
click at [427, 101] on button "Collaborate" at bounding box center [408, 96] width 104 height 28
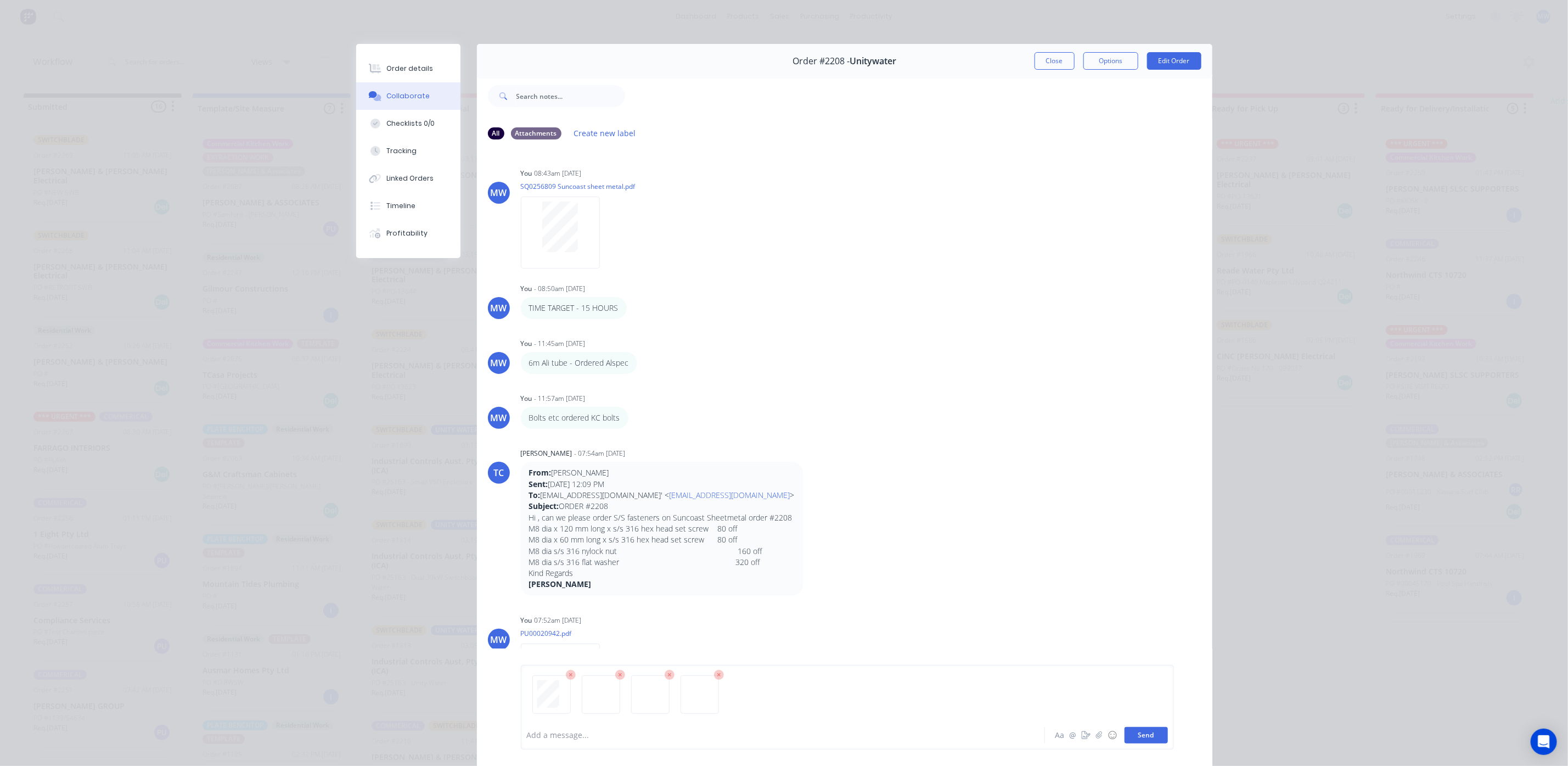
click at [1135, 738] on button "Send" at bounding box center [1146, 735] width 44 height 17
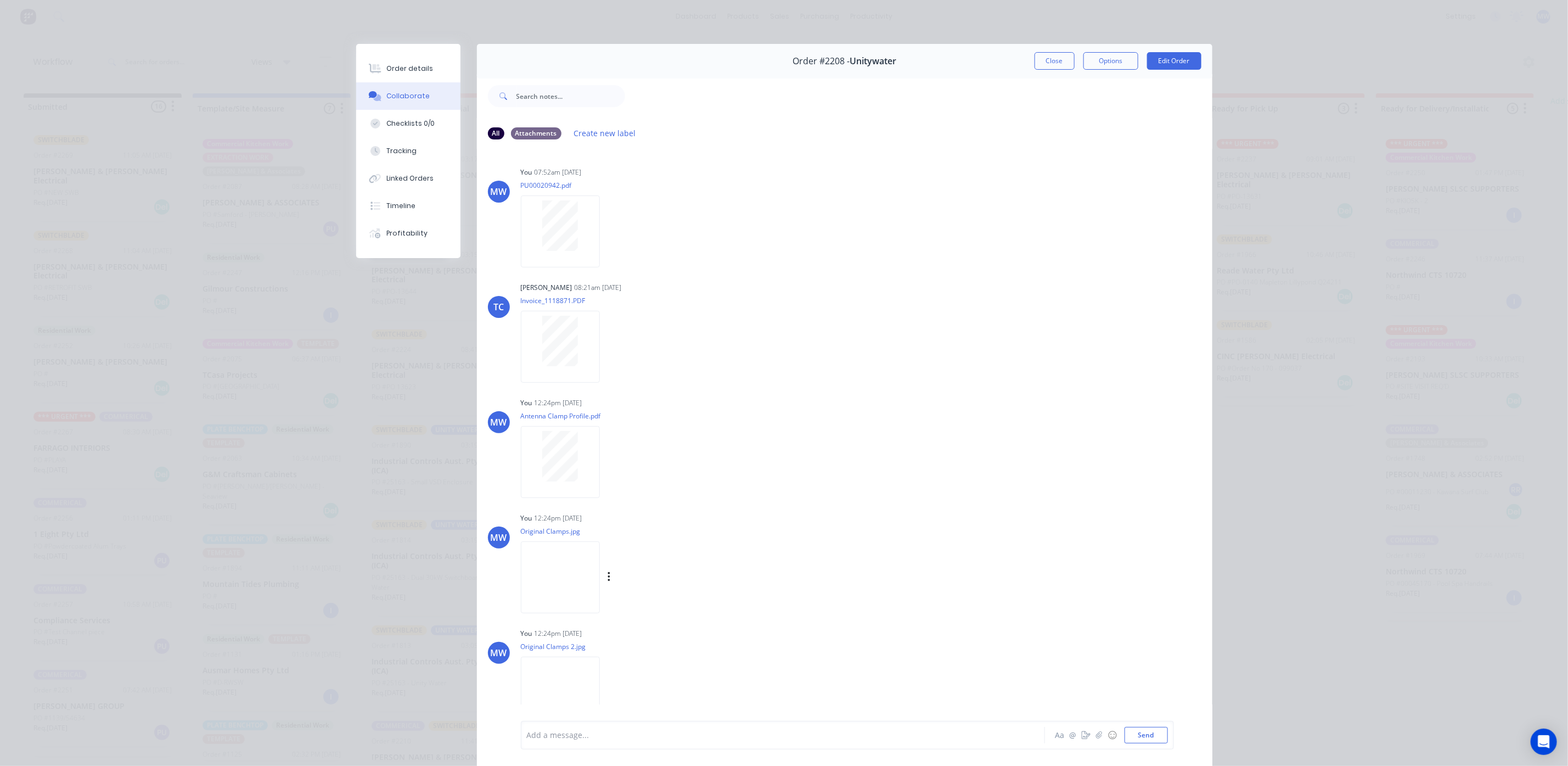
scroll to position [400, 0]
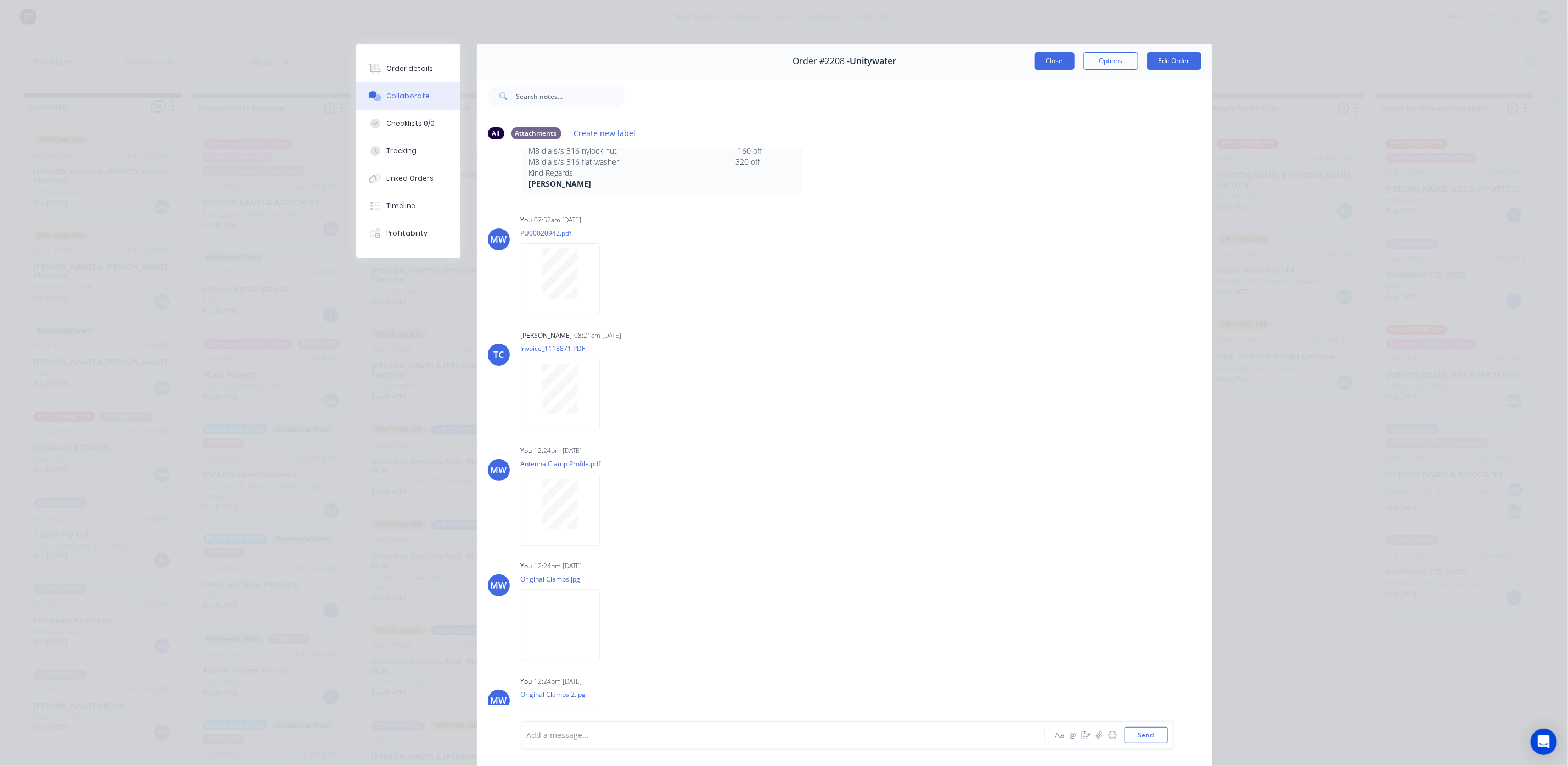
click at [1035, 60] on button "Close" at bounding box center [1054, 61] width 40 height 18
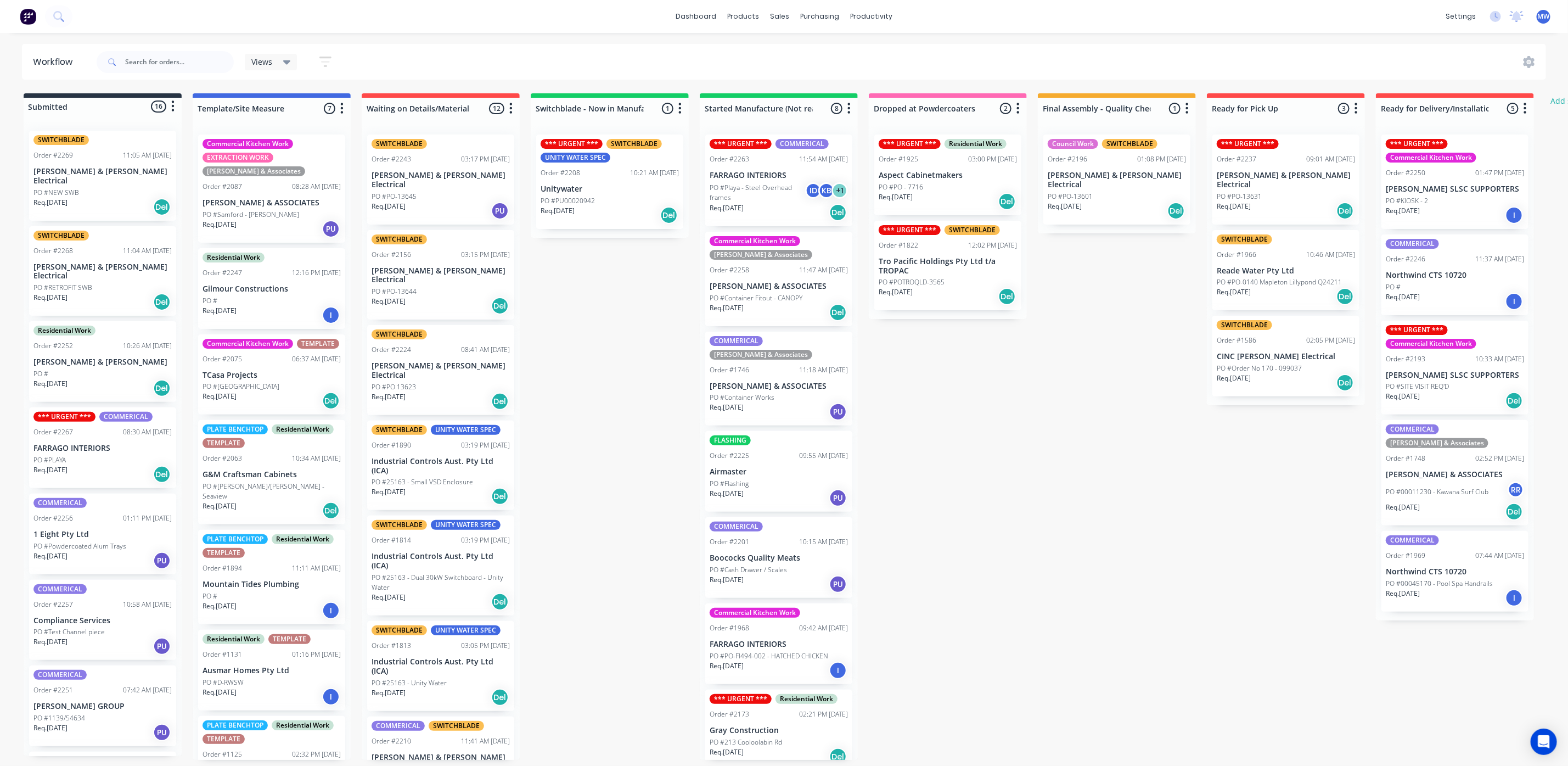
click at [593, 207] on div "Req. [DATE] Del" at bounding box center [609, 215] width 138 height 18
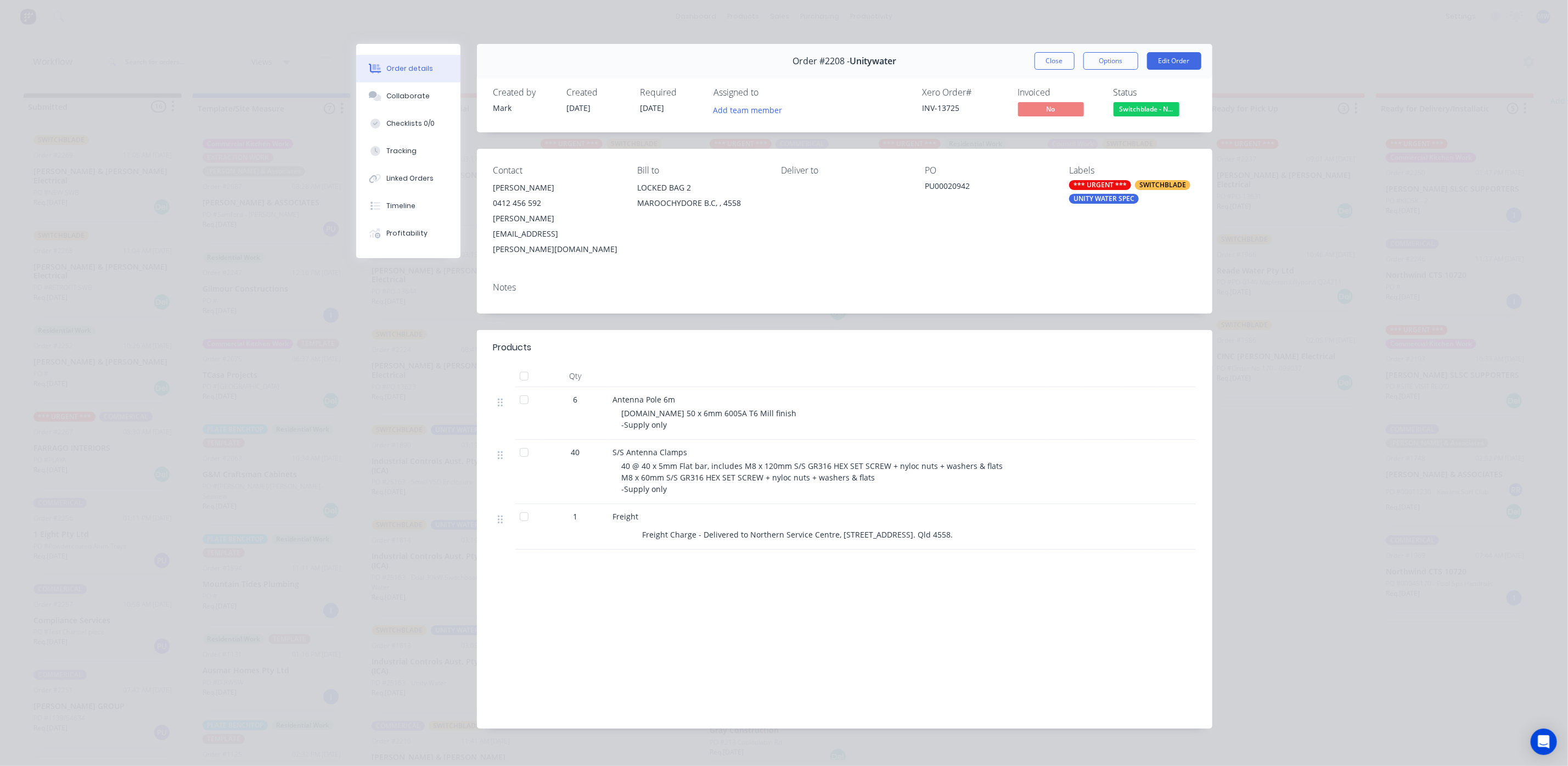
click at [523, 441] on div at bounding box center [524, 452] width 22 height 22
click at [415, 104] on button "Collaborate" at bounding box center [408, 96] width 104 height 28
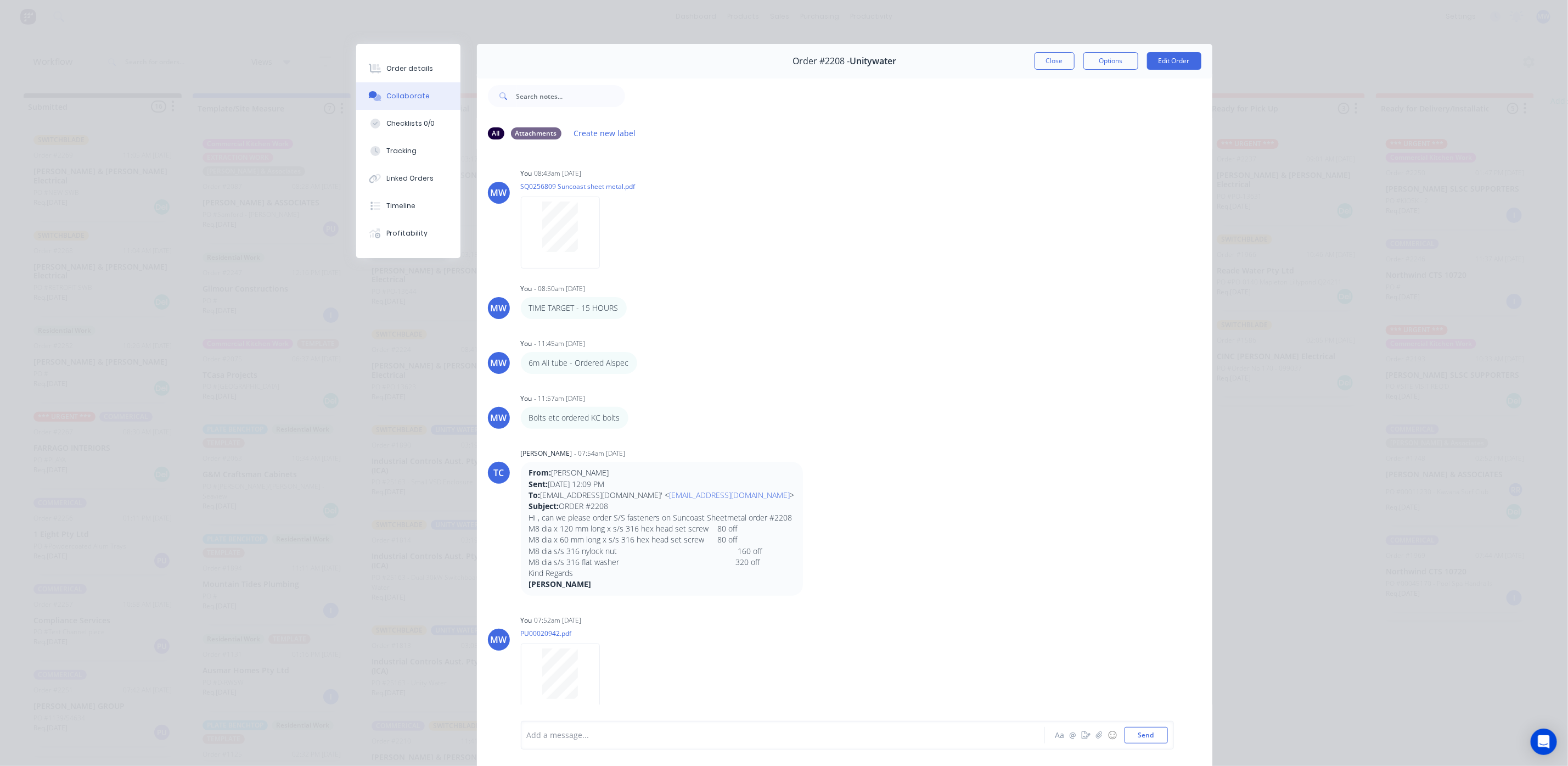
click at [579, 733] on div at bounding box center [768, 735] width 481 height 12
click at [1141, 740] on button "Send" at bounding box center [1146, 735] width 44 height 17
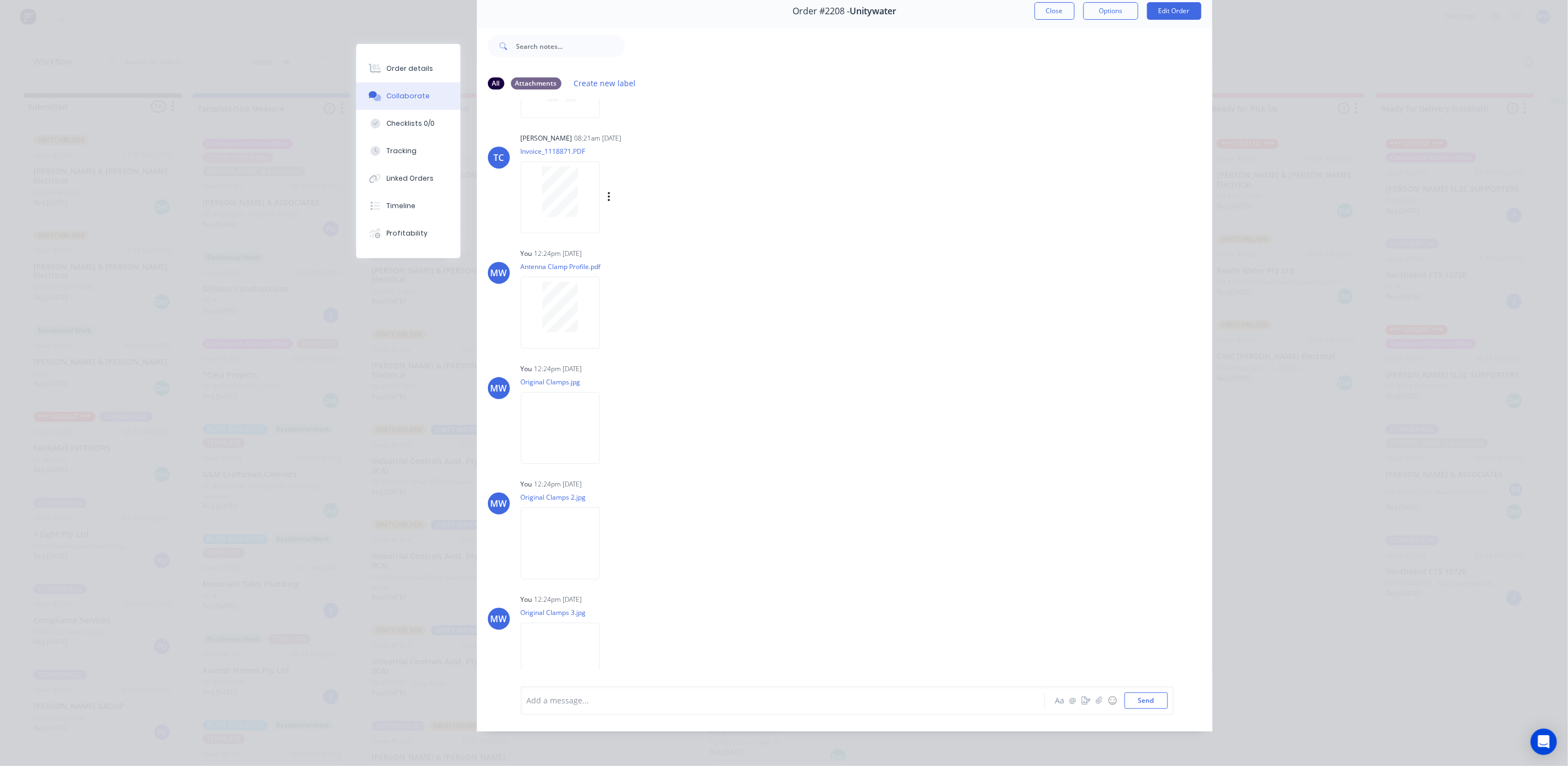
scroll to position [363, 0]
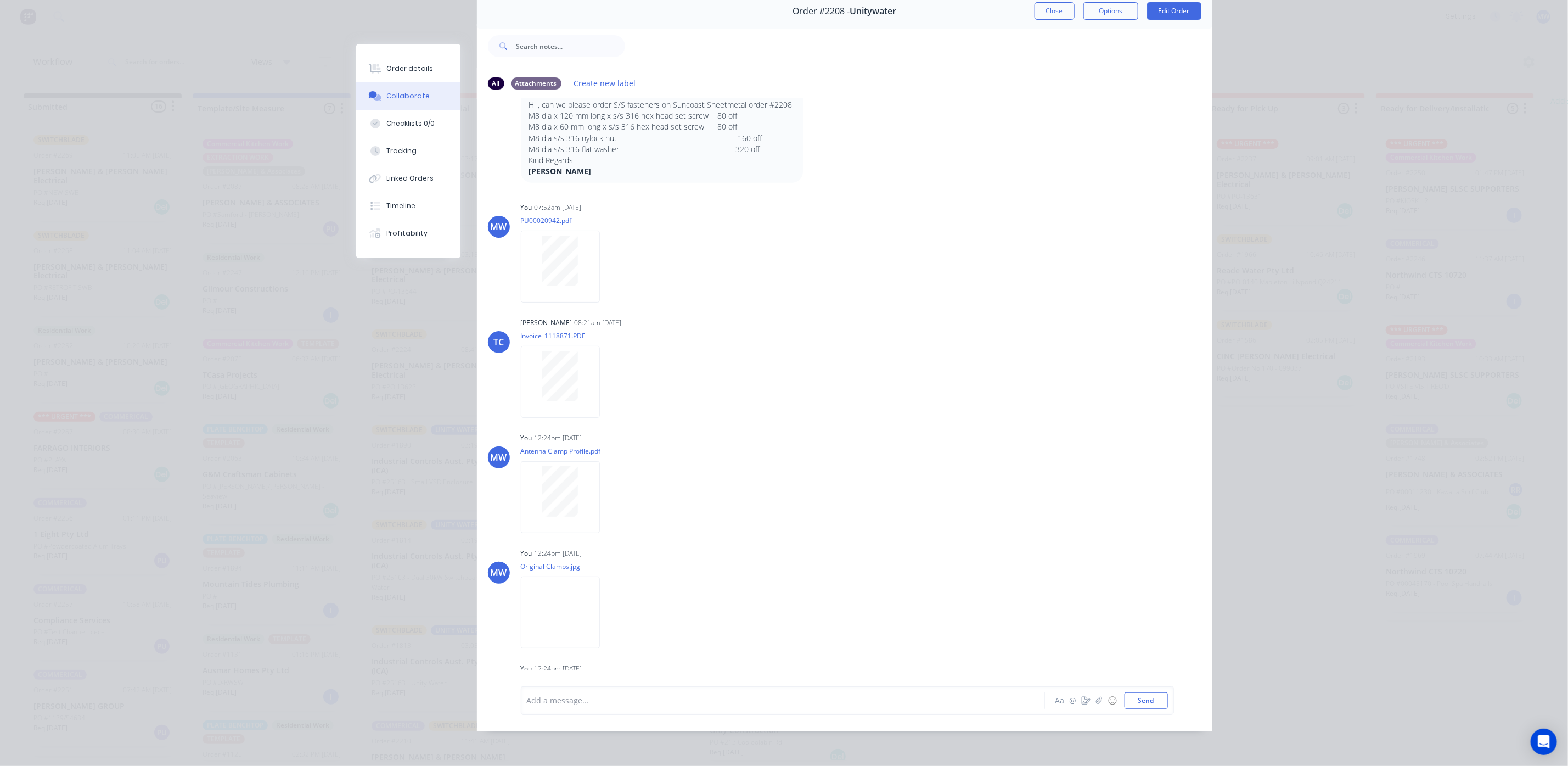
click at [1039, 7] on div "Order #2208 - Unitywater Close Options Edit Order" at bounding box center [844, 11] width 736 height 34
click at [1040, 6] on button "Close" at bounding box center [1054, 11] width 40 height 18
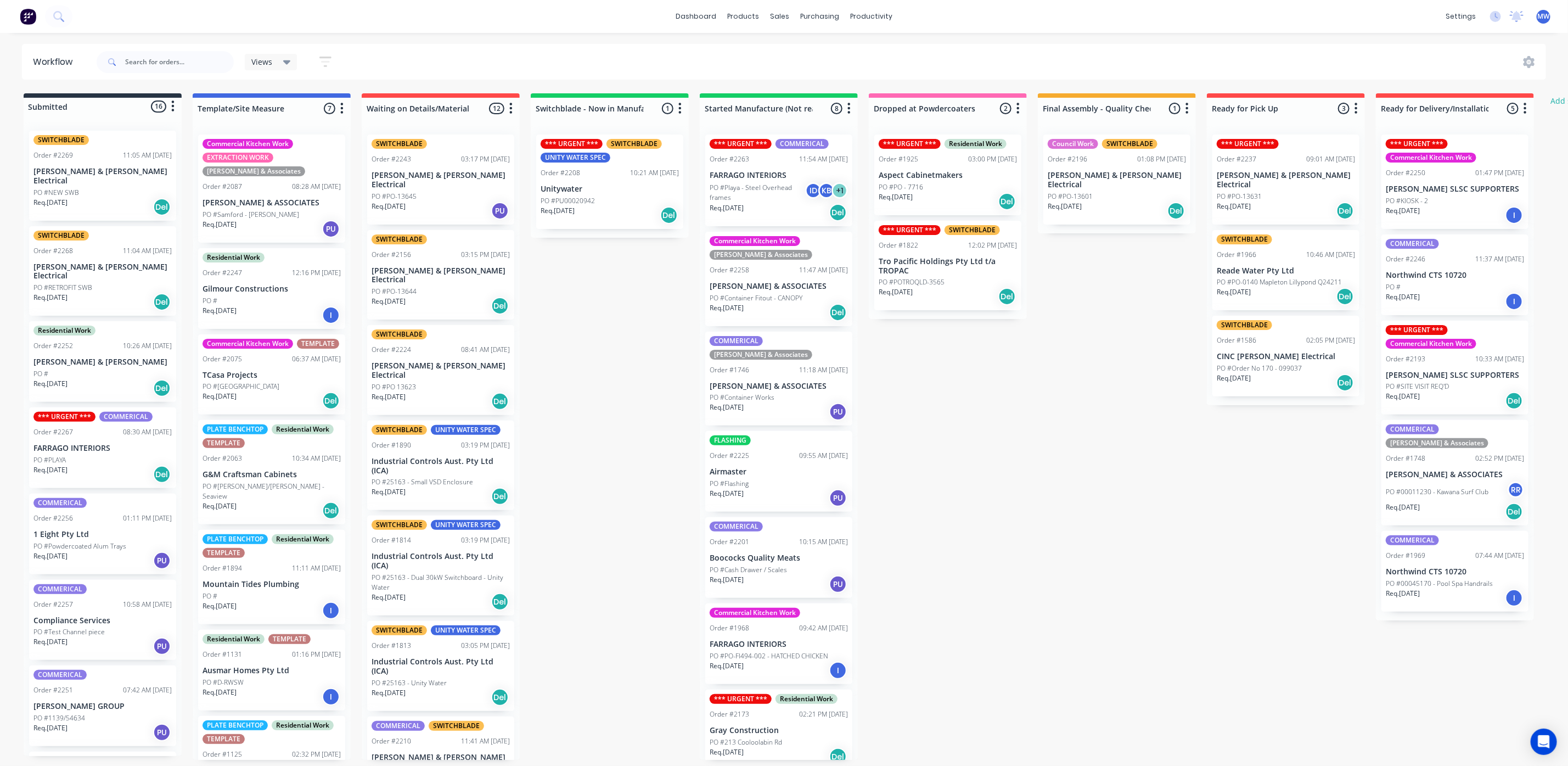
click at [762, 196] on p "PO #Playa - Steel Overhead frames" at bounding box center [758, 193] width 96 height 20
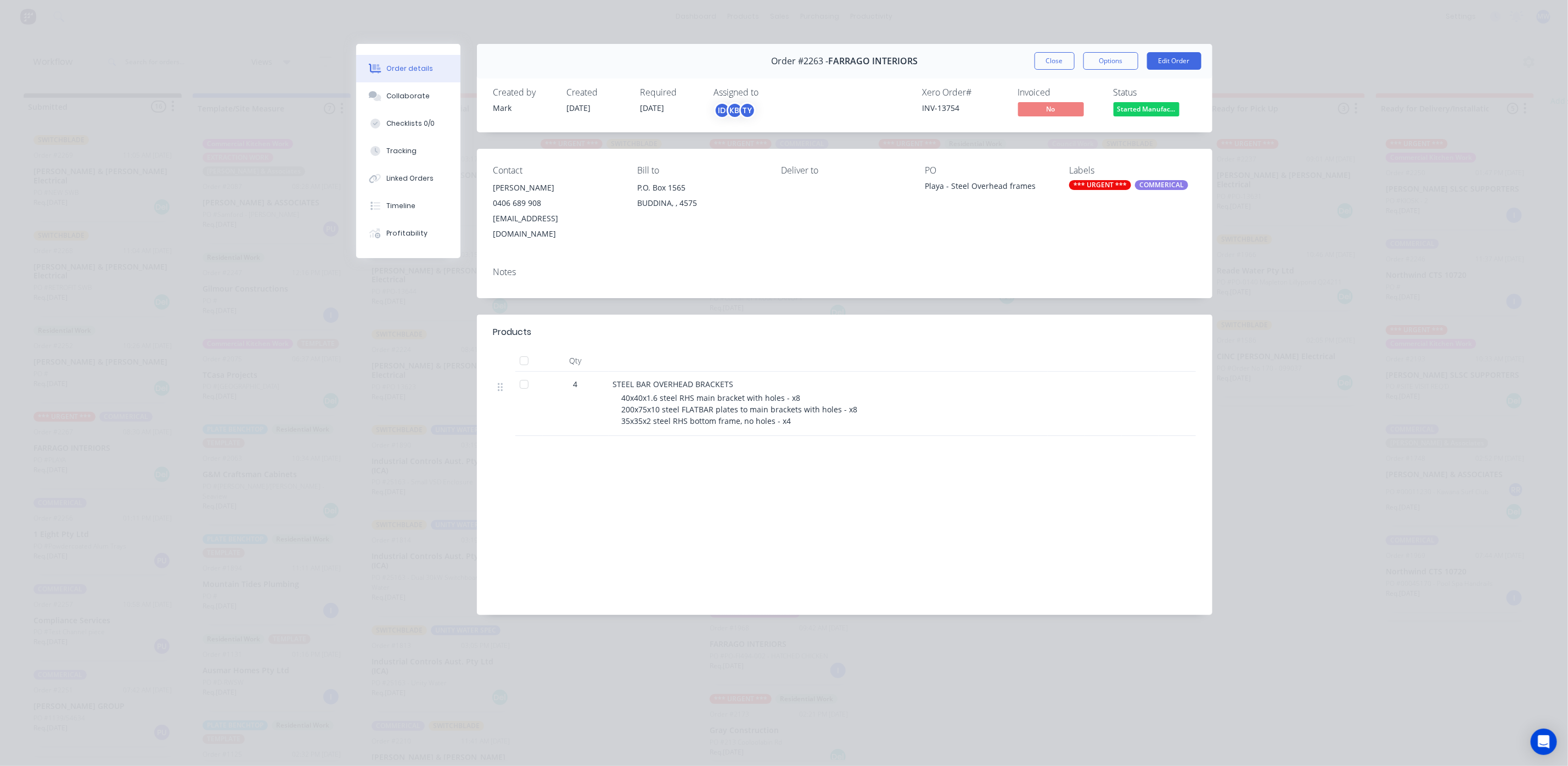
click at [1054, 60] on button "Close" at bounding box center [1054, 61] width 40 height 18
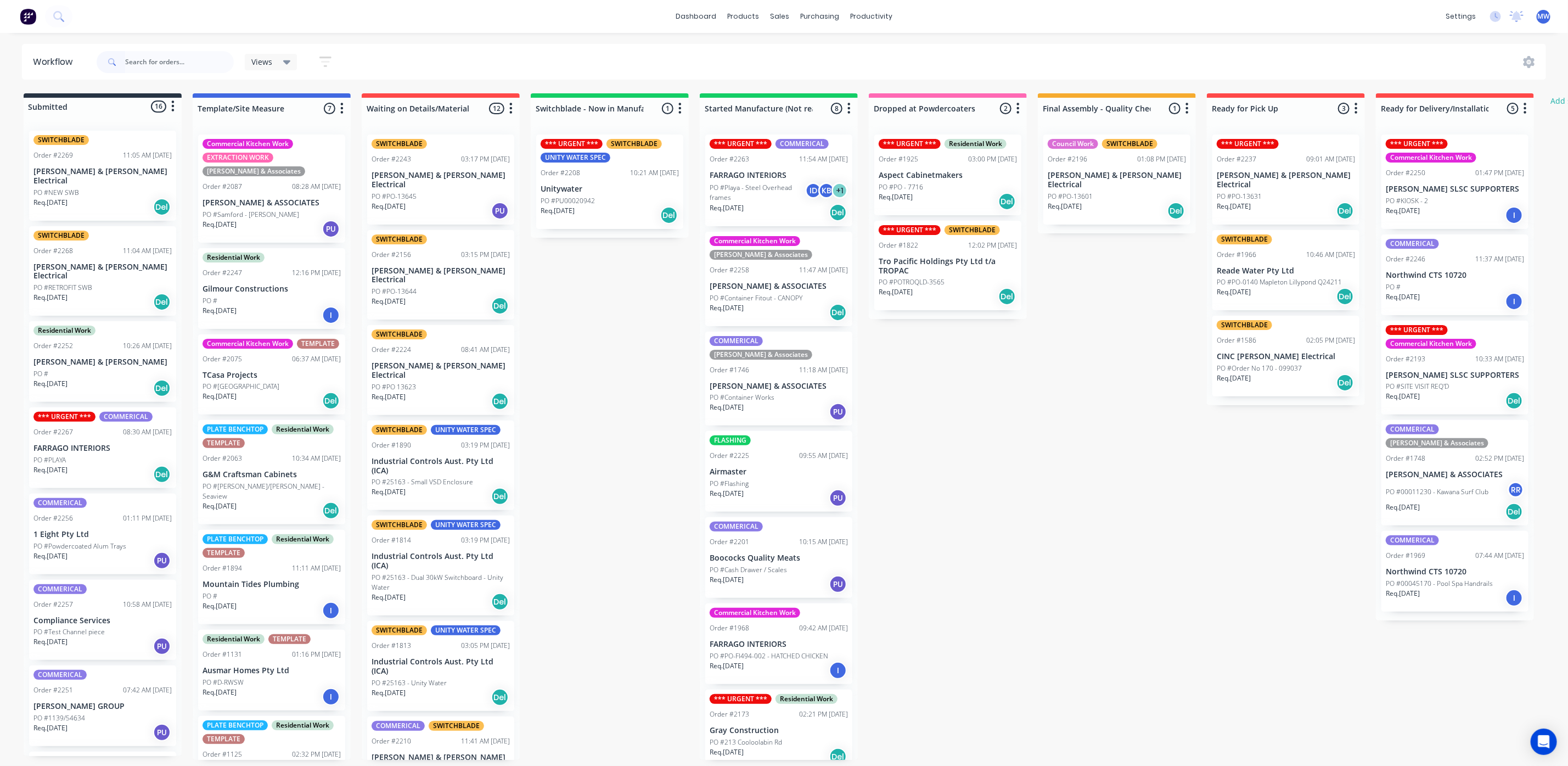
click at [85, 465] on div "Req. [DATE] Del" at bounding box center [102, 474] width 138 height 18
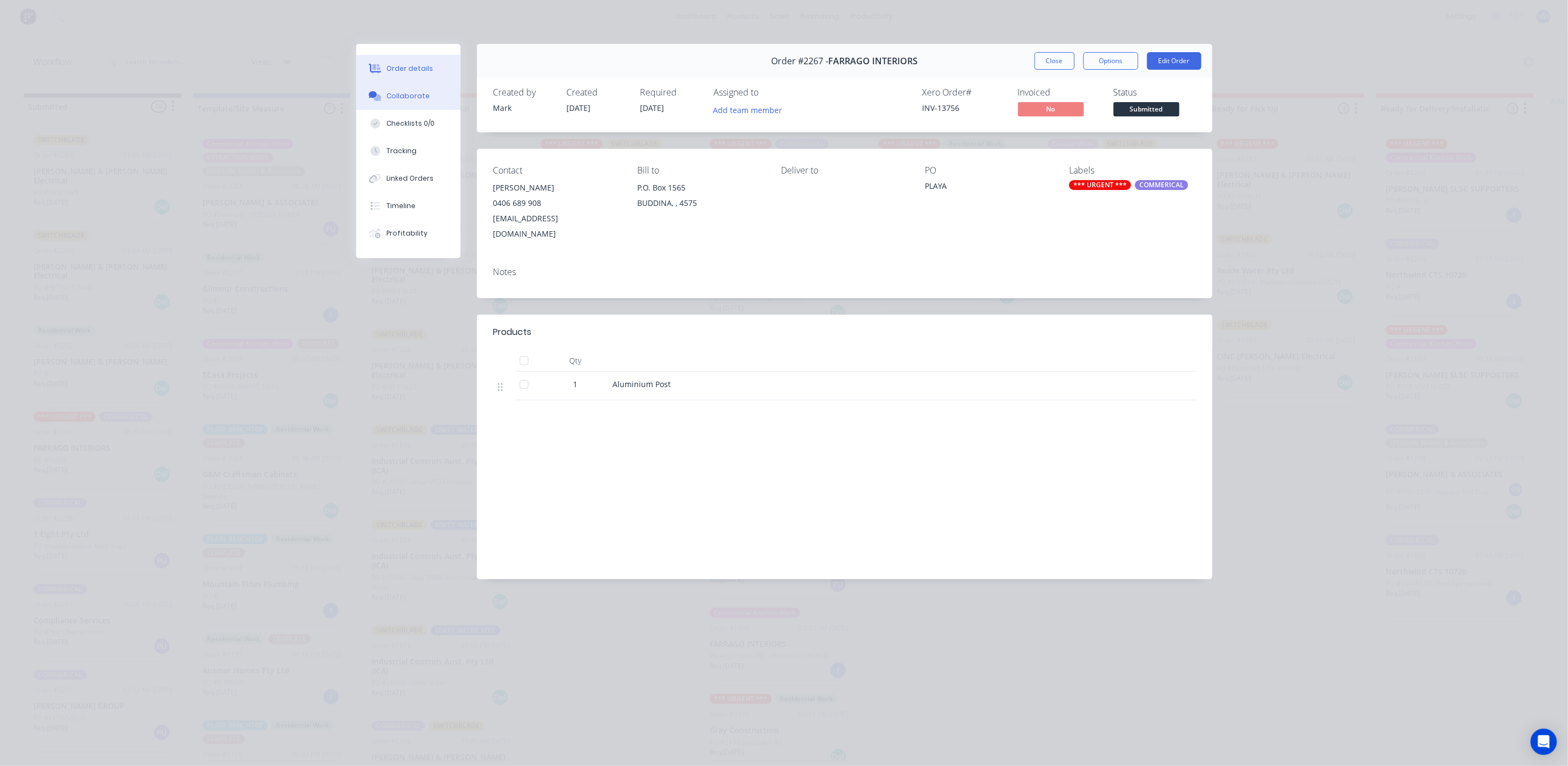
click at [419, 91] on div "Collaborate" at bounding box center [408, 96] width 44 height 10
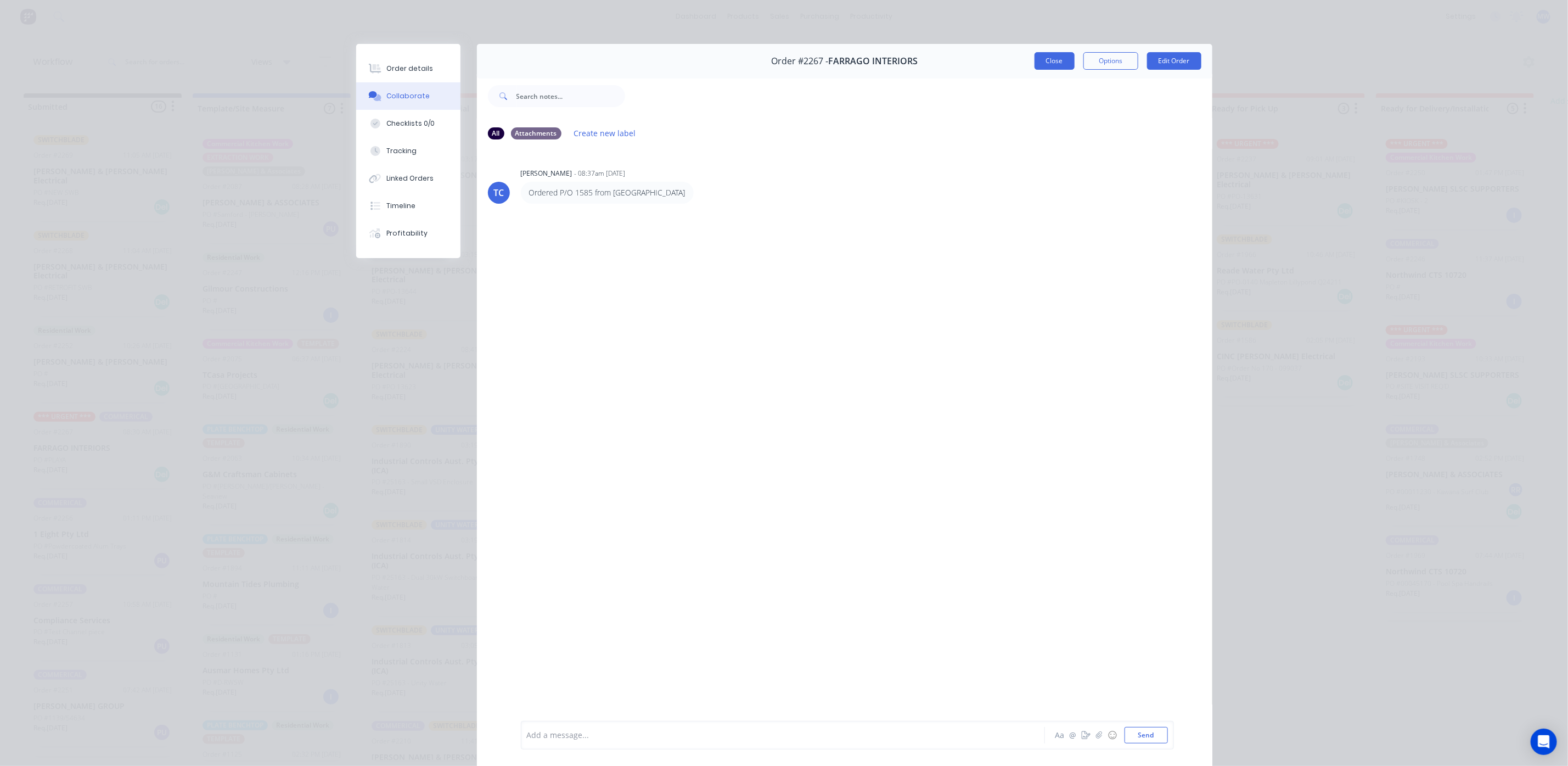
click at [1054, 58] on button "Close" at bounding box center [1054, 61] width 40 height 18
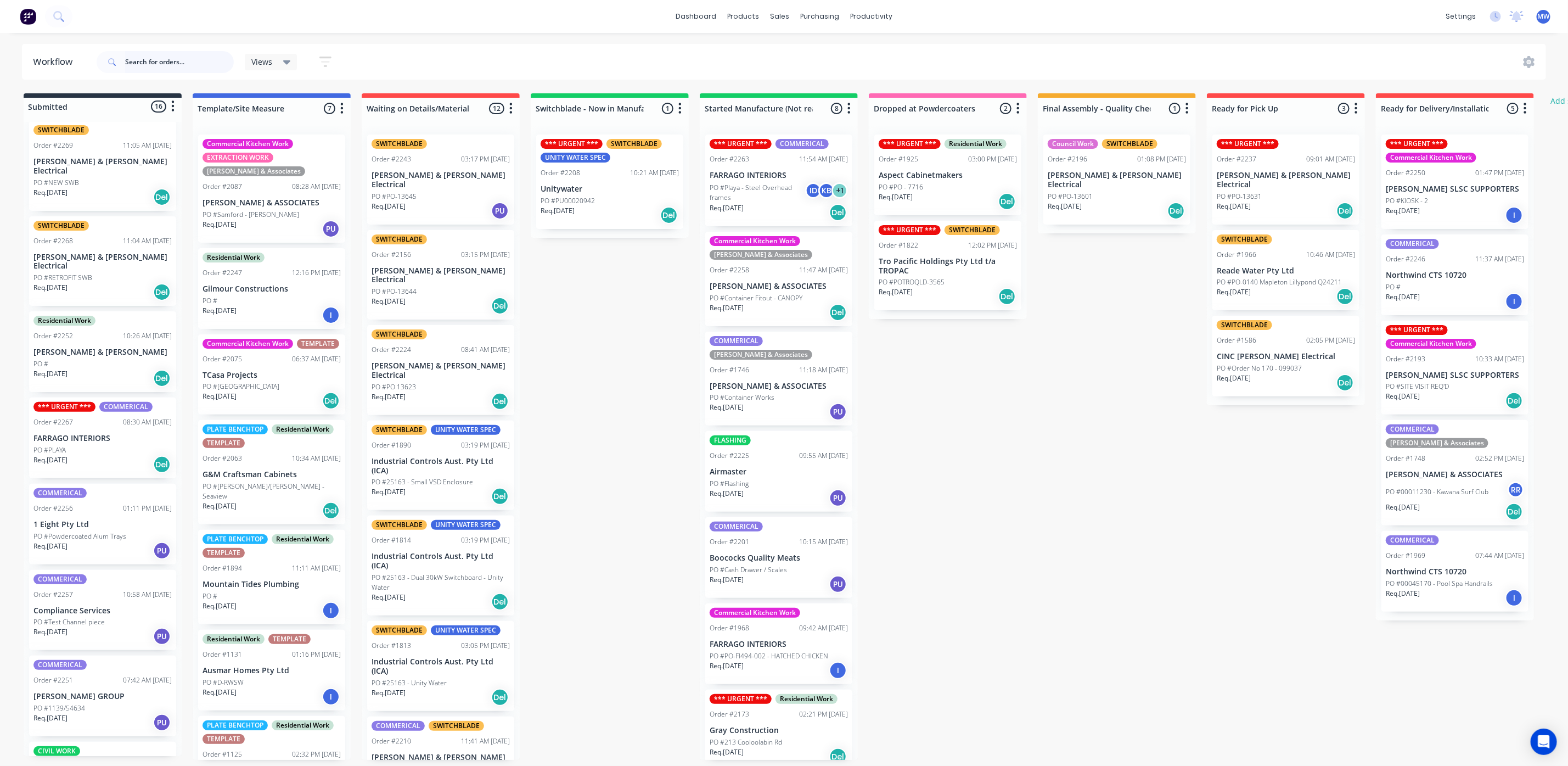
scroll to position [0, 0]
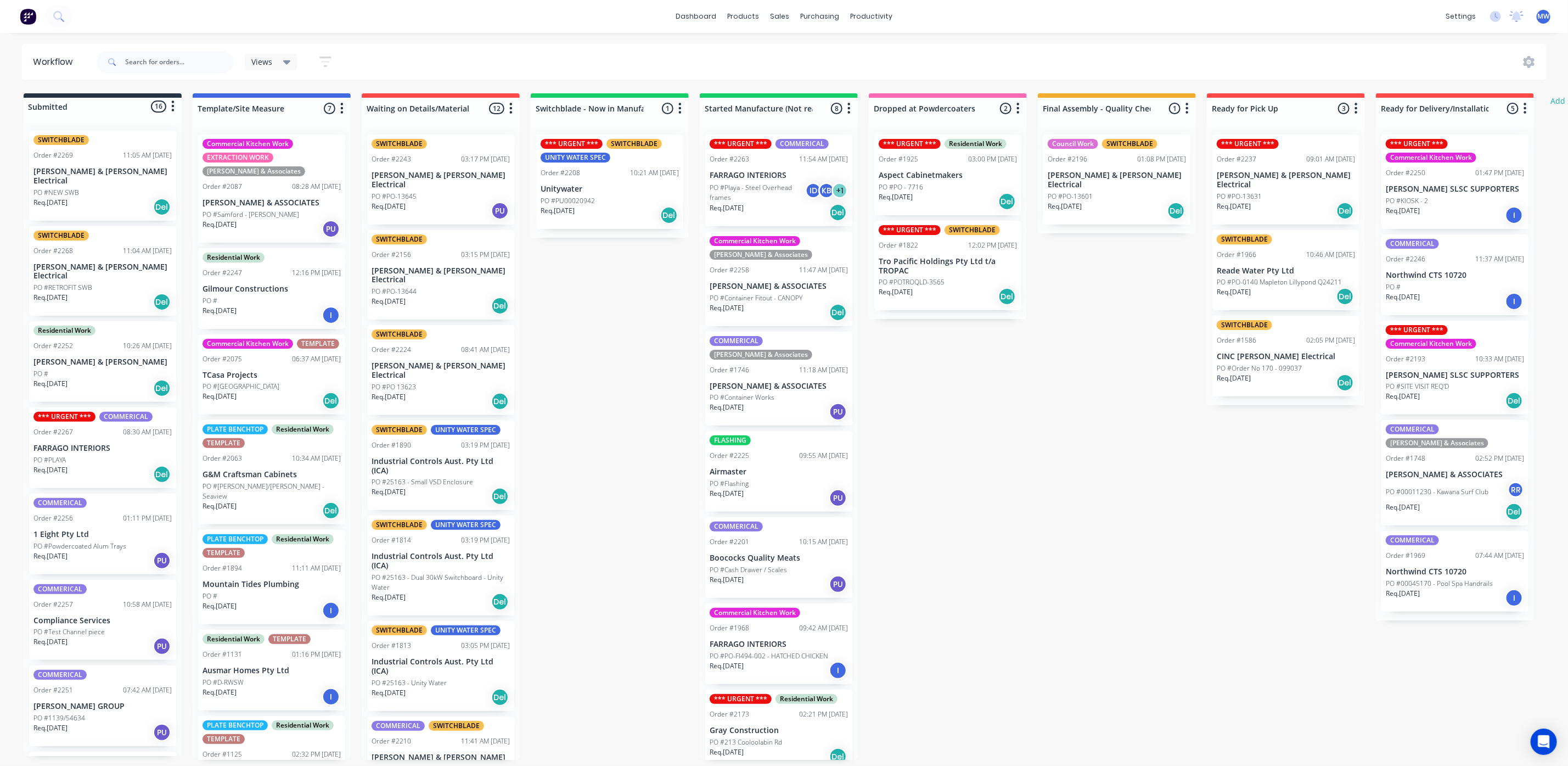
click at [1121, 487] on div "Submitted 16 Status colour #273444 hex #273444 Save Cancel Summaries Total orde…" at bounding box center [907, 427] width 1831 height 667
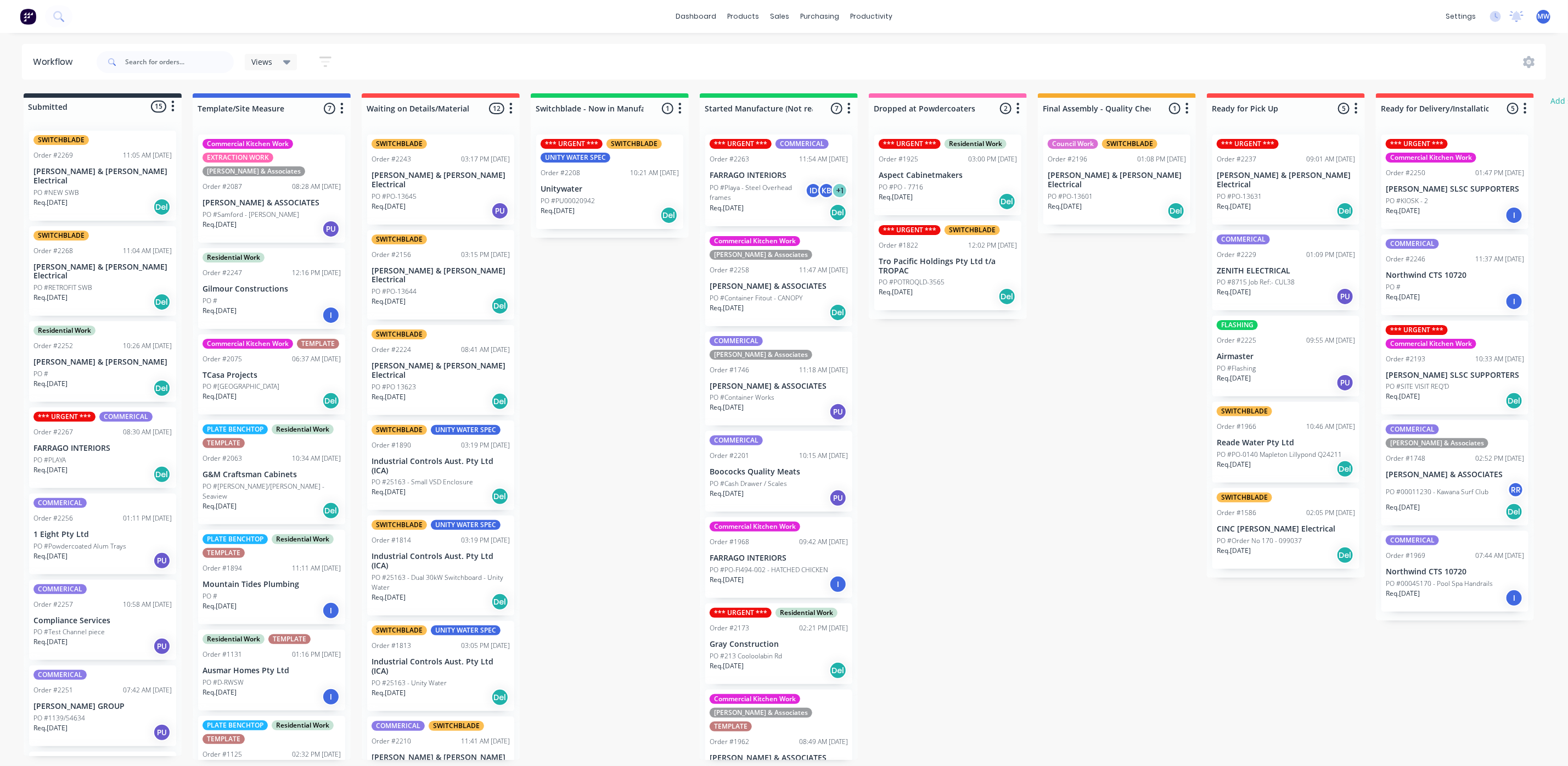
click at [1280, 266] on p "ZENITH ELECTRICAL" at bounding box center [1286, 271] width 138 height 9
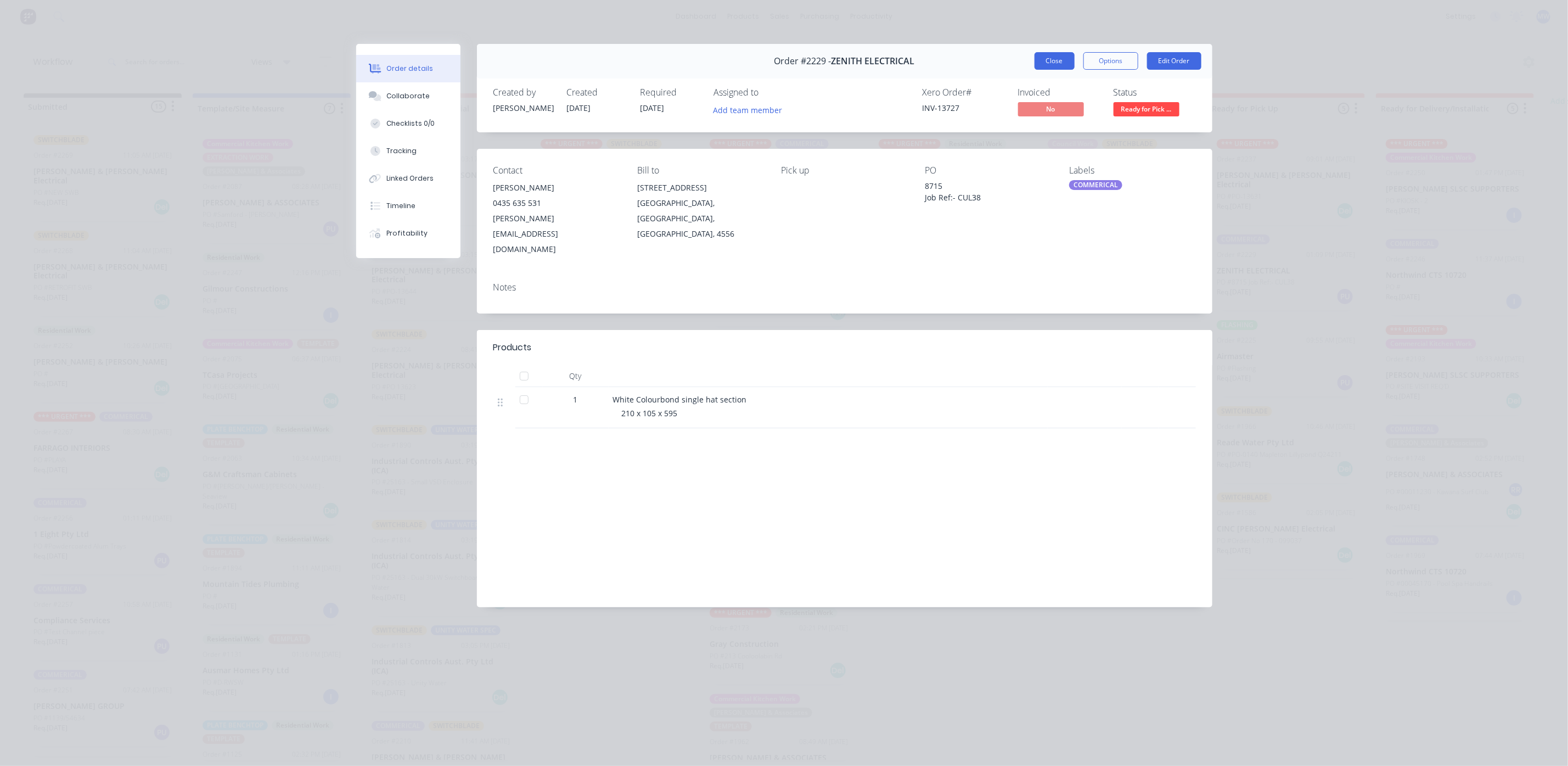
click at [1058, 65] on button "Close" at bounding box center [1054, 61] width 40 height 18
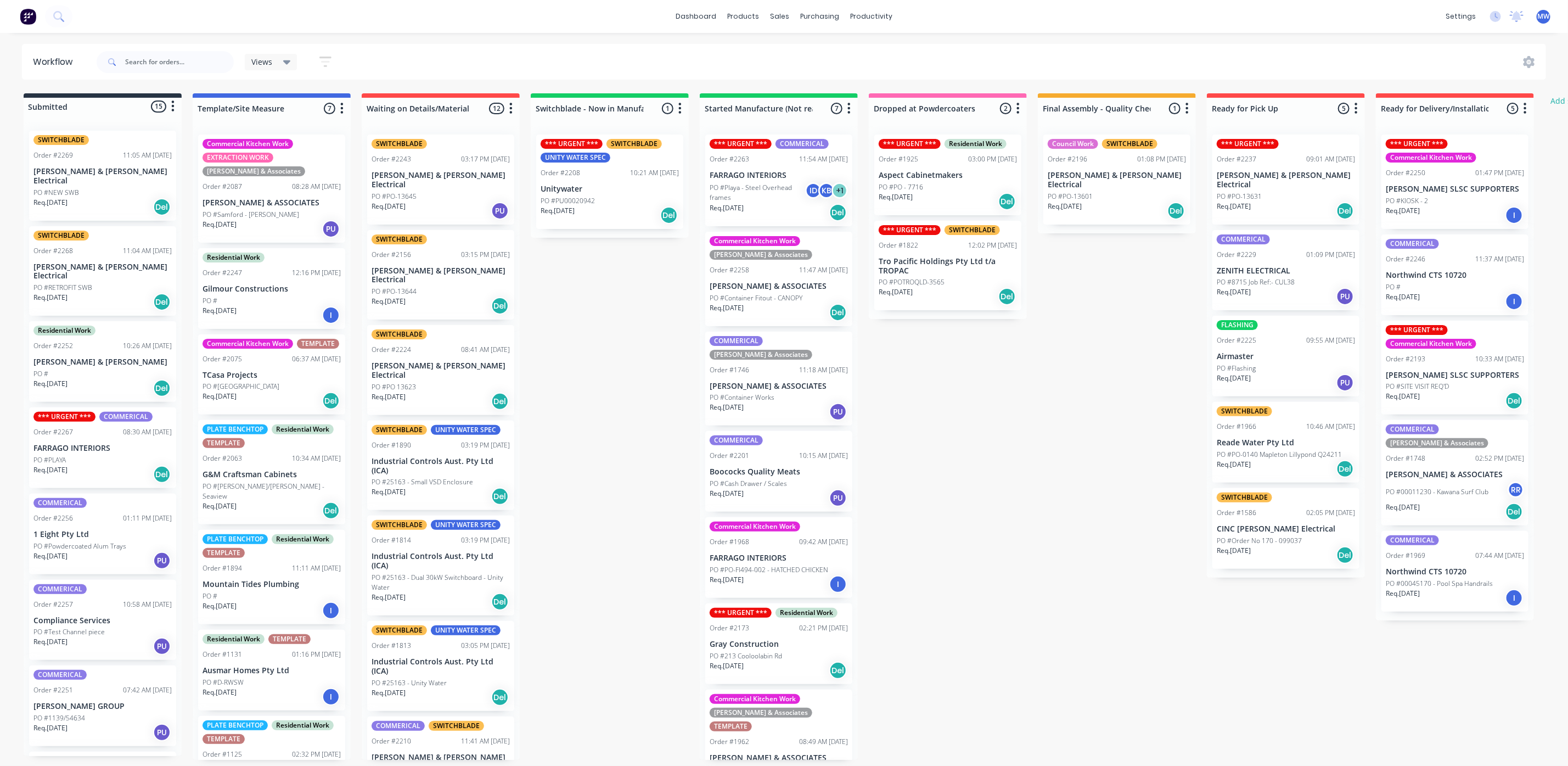
click at [1043, 465] on div "Submitted 15 Status colour #273444 hex #273444 Save Cancel Summaries Total orde…" at bounding box center [907, 427] width 1831 height 667
